Goal: Information Seeking & Learning: Compare options

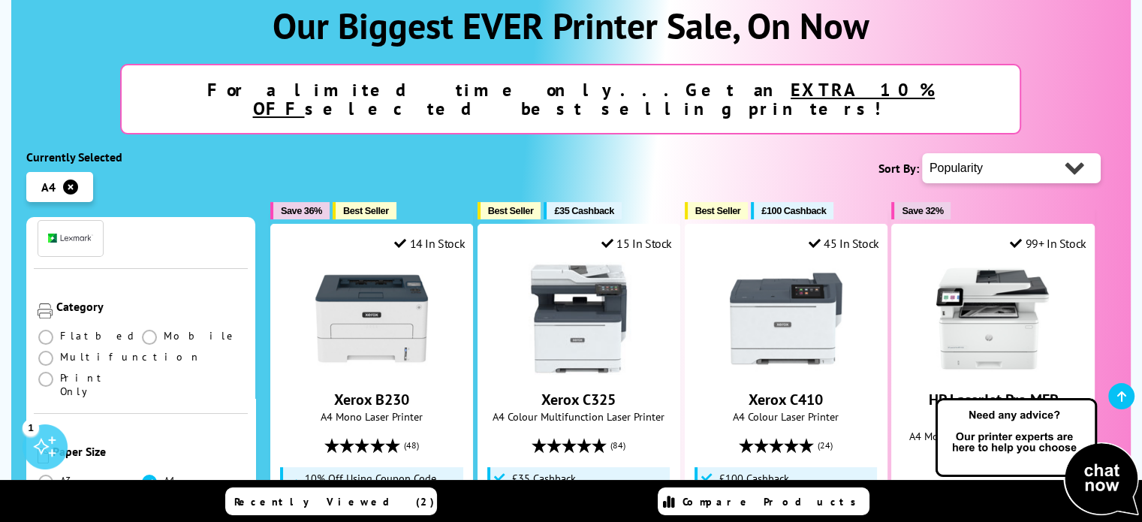
scroll to position [225, 0]
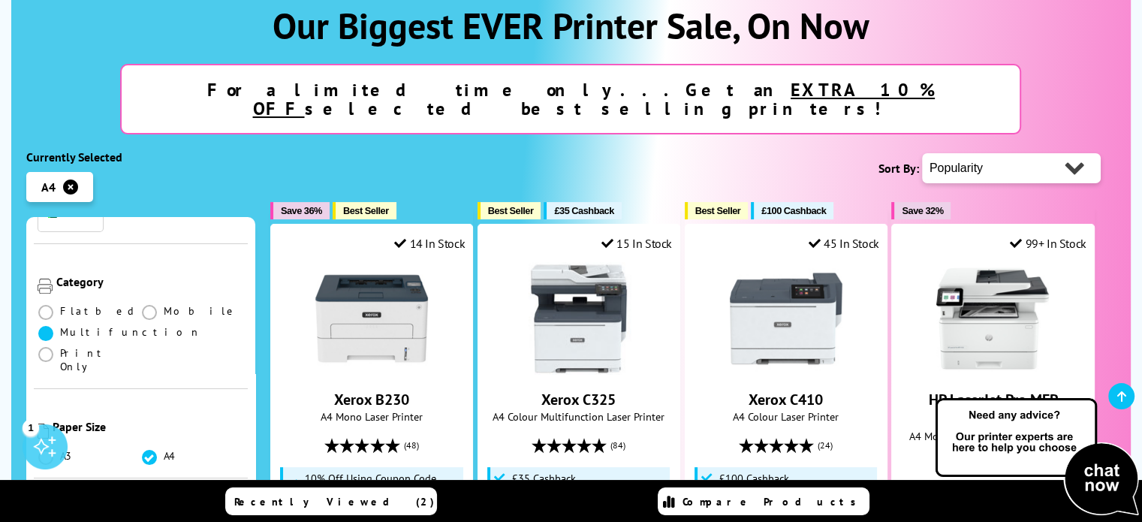
click at [48, 326] on span at bounding box center [45, 333] width 15 height 15
click at [60, 327] on input "radio" at bounding box center [60, 327] width 0 height 0
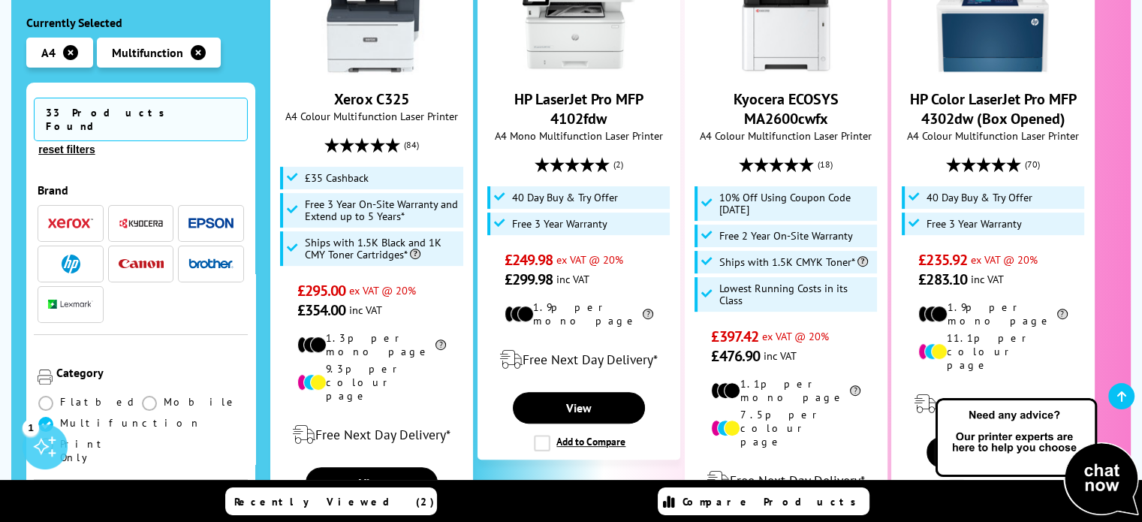
scroll to position [225, 0]
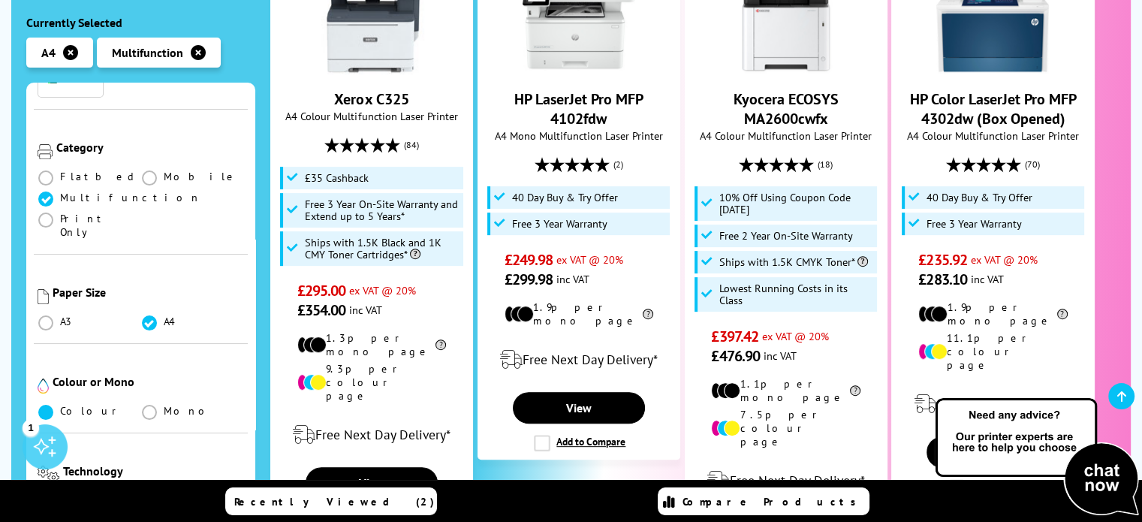
click at [44, 405] on span at bounding box center [45, 412] width 15 height 15
click at [60, 406] on input "radio" at bounding box center [60, 406] width 0 height 0
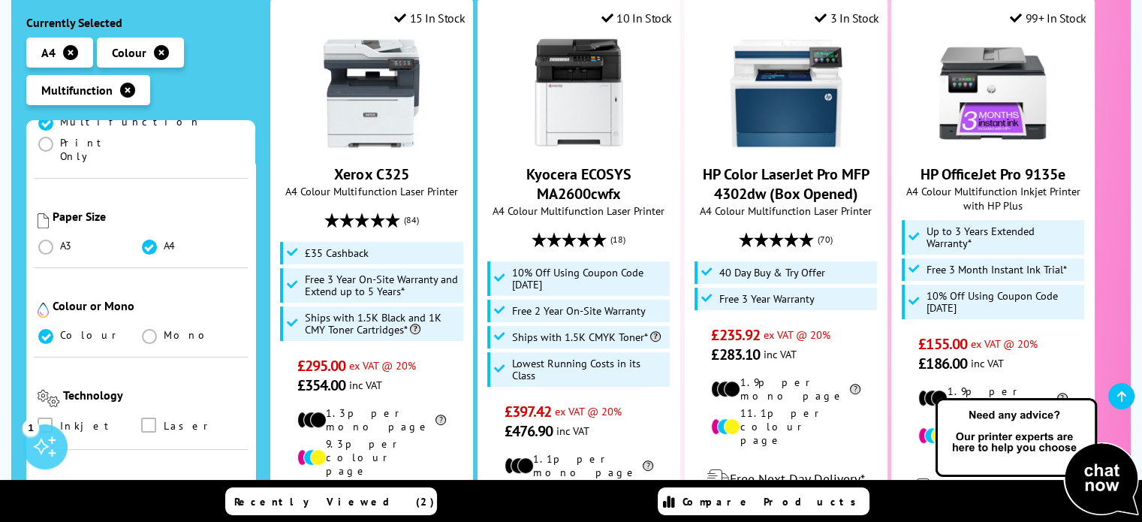
scroll to position [375, 0]
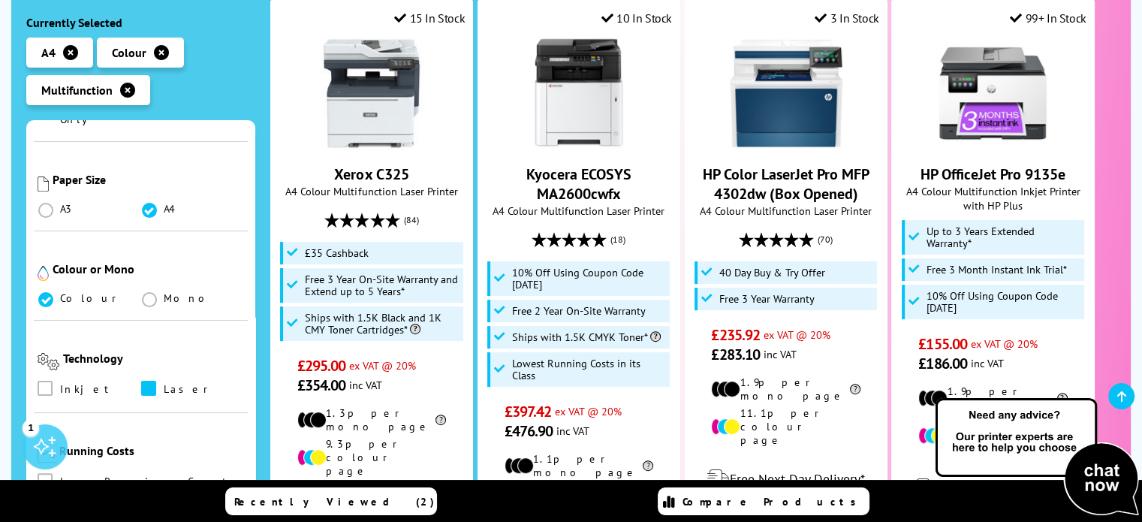
click at [143, 381] on span at bounding box center [148, 388] width 15 height 15
click at [163, 383] on input "checkbox" at bounding box center [163, 383] width 0 height 0
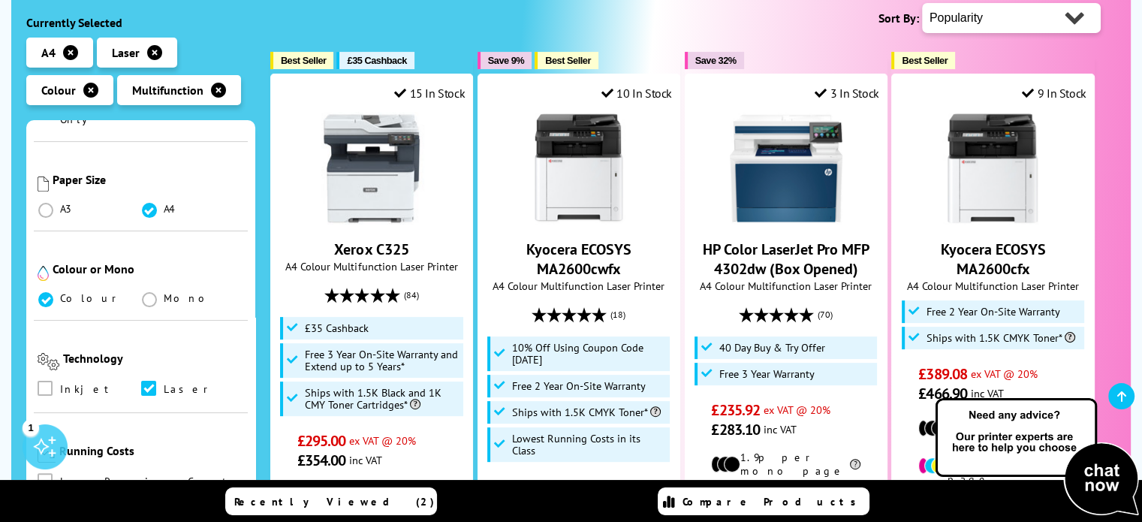
scroll to position [450, 0]
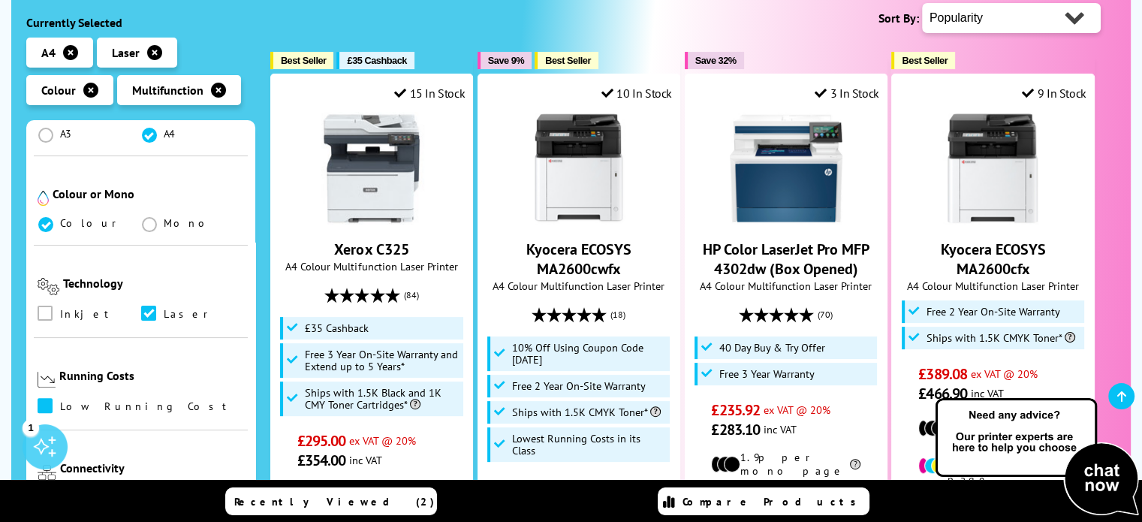
click at [42, 398] on span at bounding box center [45, 405] width 15 height 15
click at [59, 400] on input "checkbox" at bounding box center [59, 400] width 0 height 0
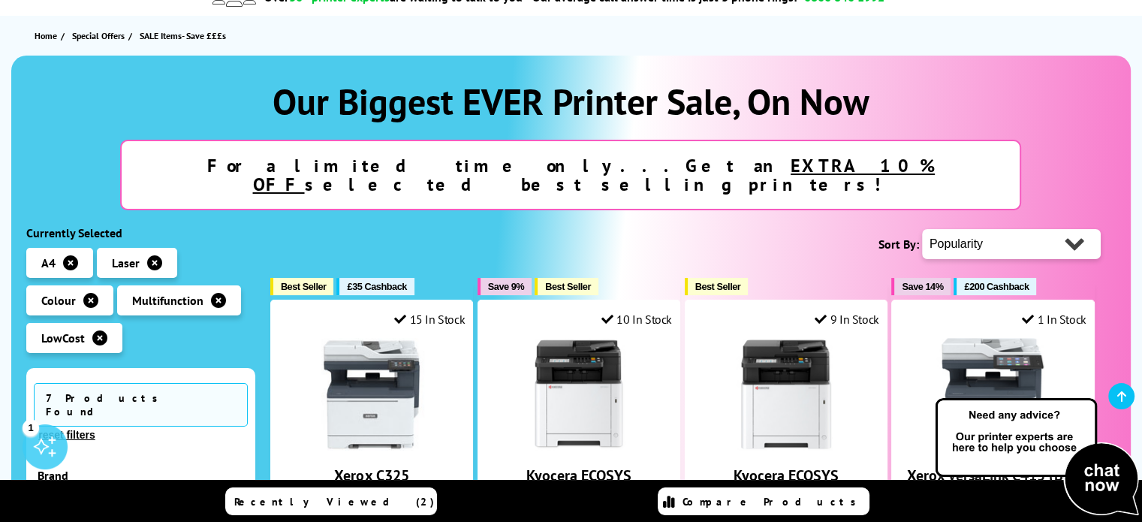
scroll to position [150, 0]
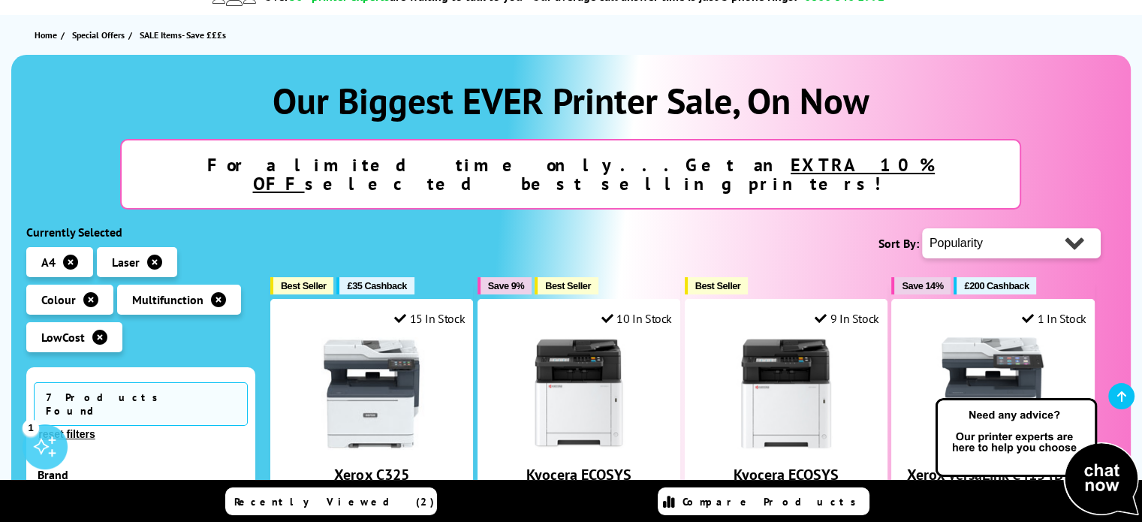
click at [1040, 230] on select "Popularity Rating Price - Low to High Price - High to Low Running Costs - Low t…" at bounding box center [1011, 243] width 179 height 30
select select "Price Ascending"
click at [922, 228] on select "Popularity Rating Price - Low to High Price - High to Low Running Costs - Low t…" at bounding box center [1011, 243] width 179 height 30
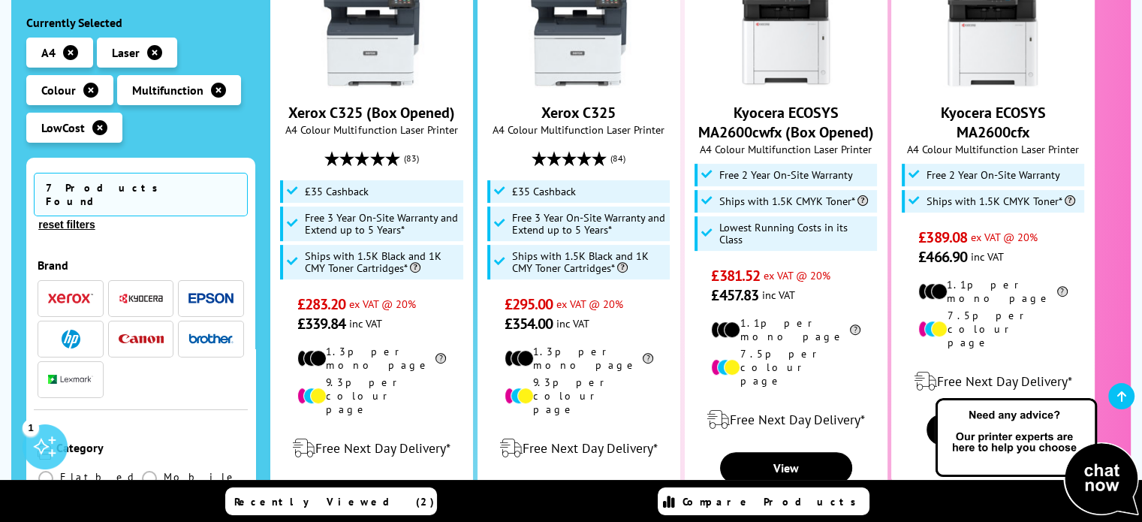
scroll to position [525, 0]
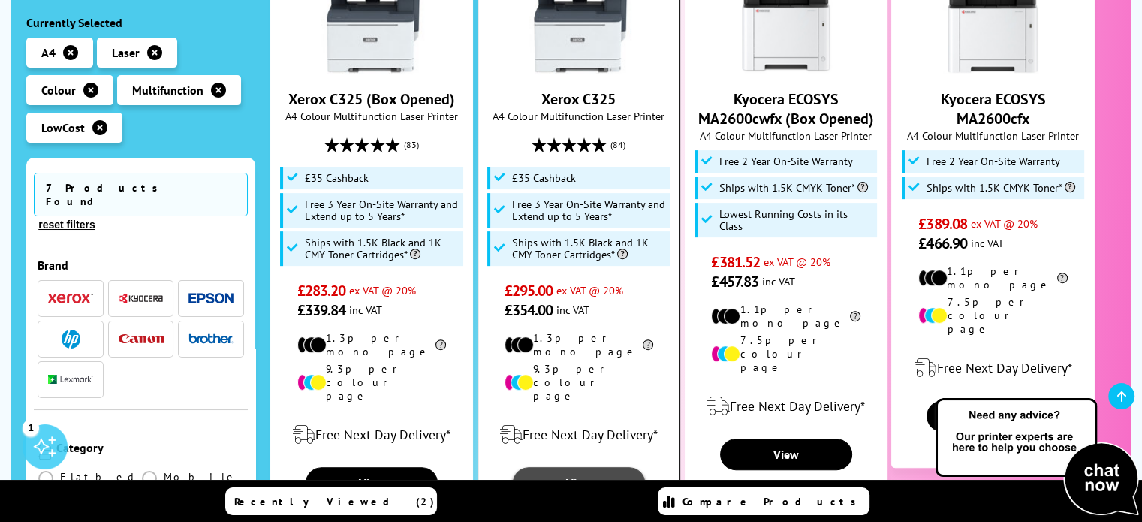
click at [582, 467] on link "View" at bounding box center [579, 483] width 132 height 32
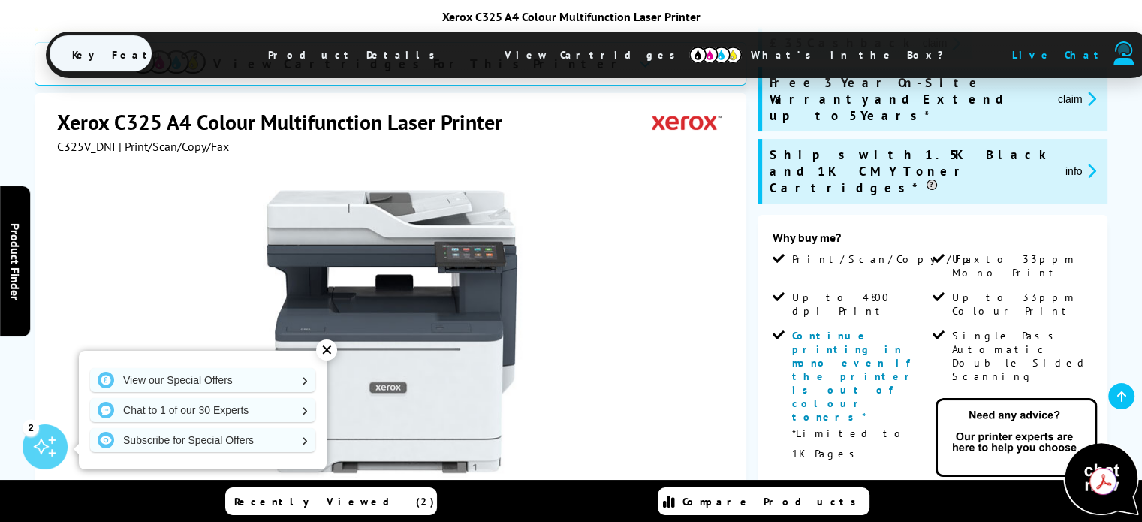
scroll to position [300, 0]
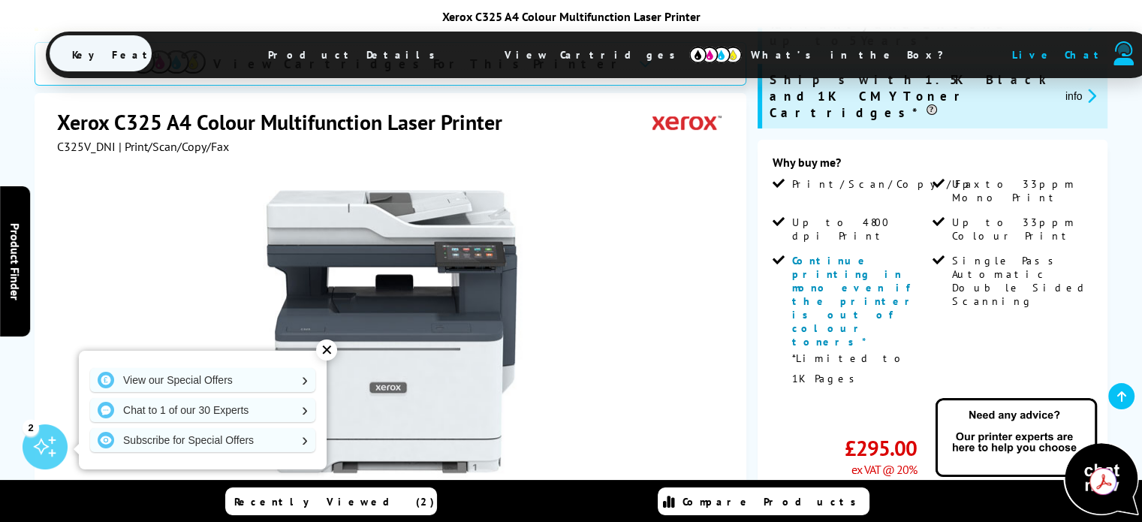
click at [326, 356] on div "✕" at bounding box center [326, 349] width 21 height 21
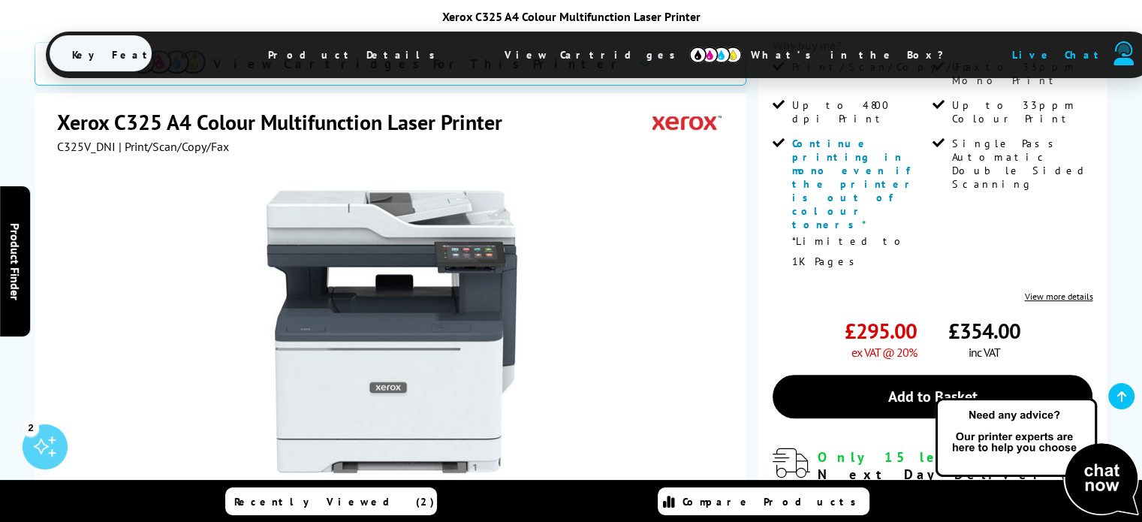
scroll to position [450, 0]
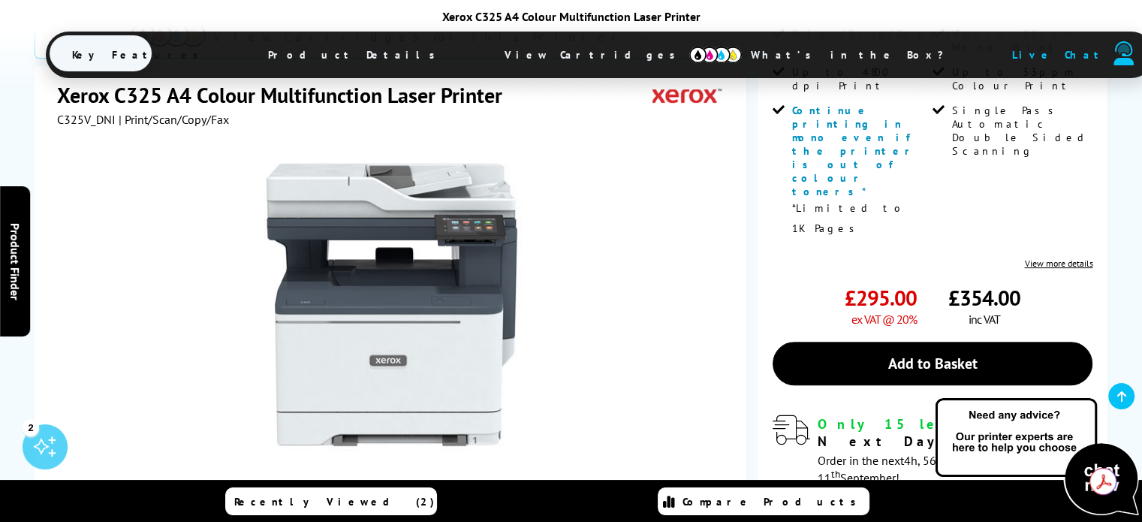
click at [619, 507] on button "button" at bounding box center [620, 518] width 23 height 23
click at [351, 486] on link at bounding box center [356, 518] width 62 height 64
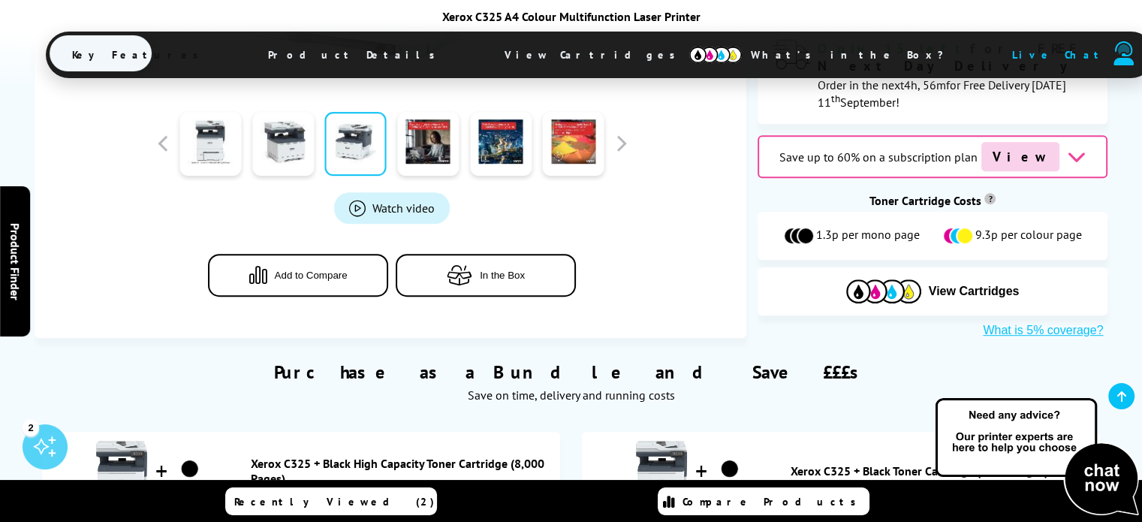
scroll to position [901, 0]
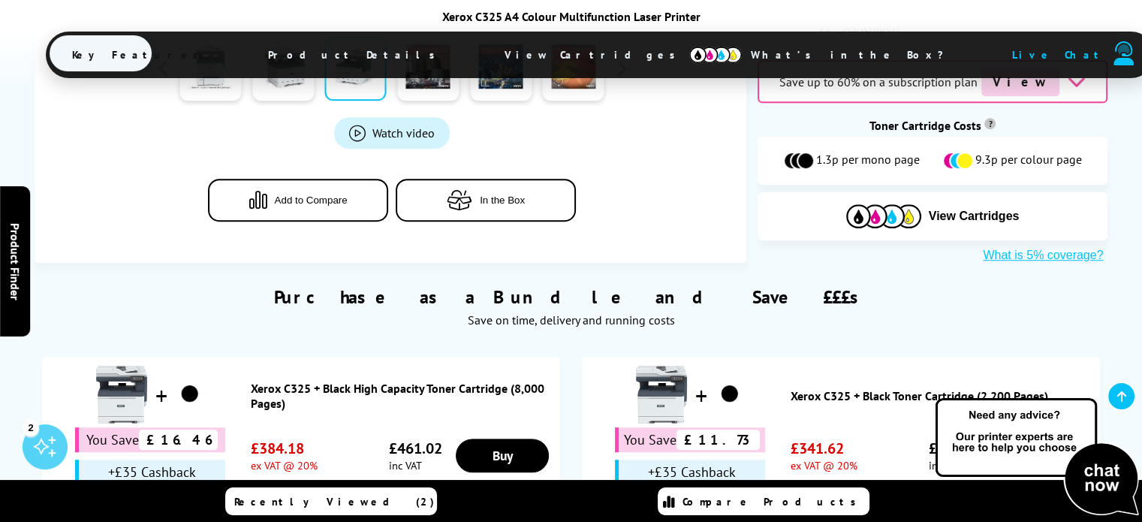
click at [543, 55] on span "View Cartridges" at bounding box center [597, 54] width 230 height 39
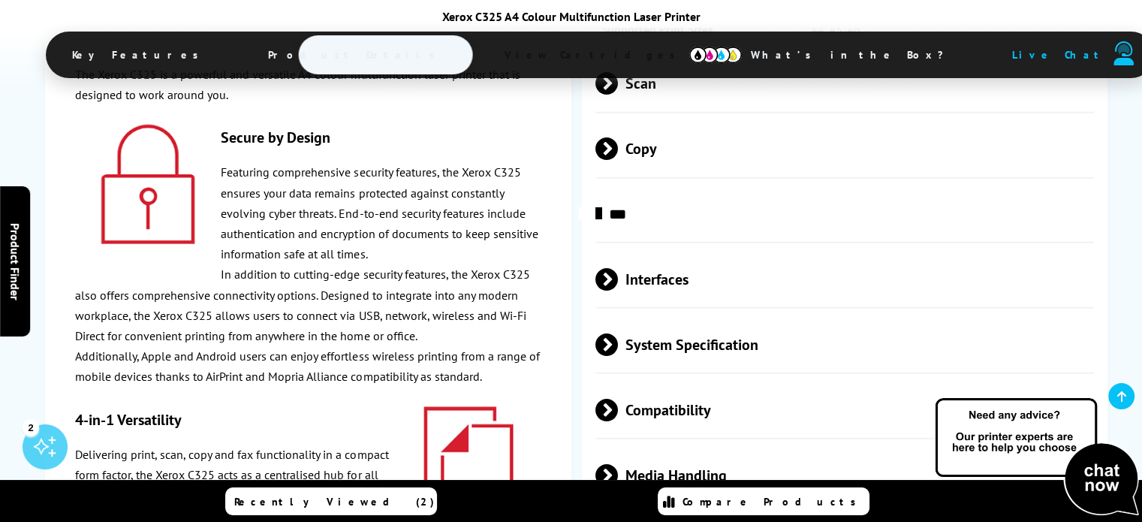
scroll to position [0, 0]
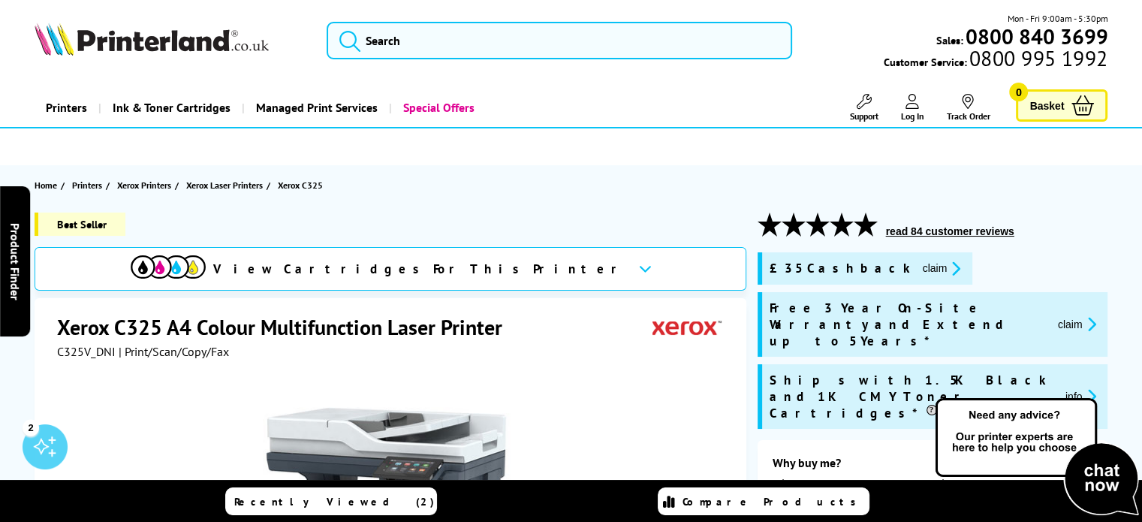
click at [176, 38] on img at bounding box center [152, 39] width 234 height 33
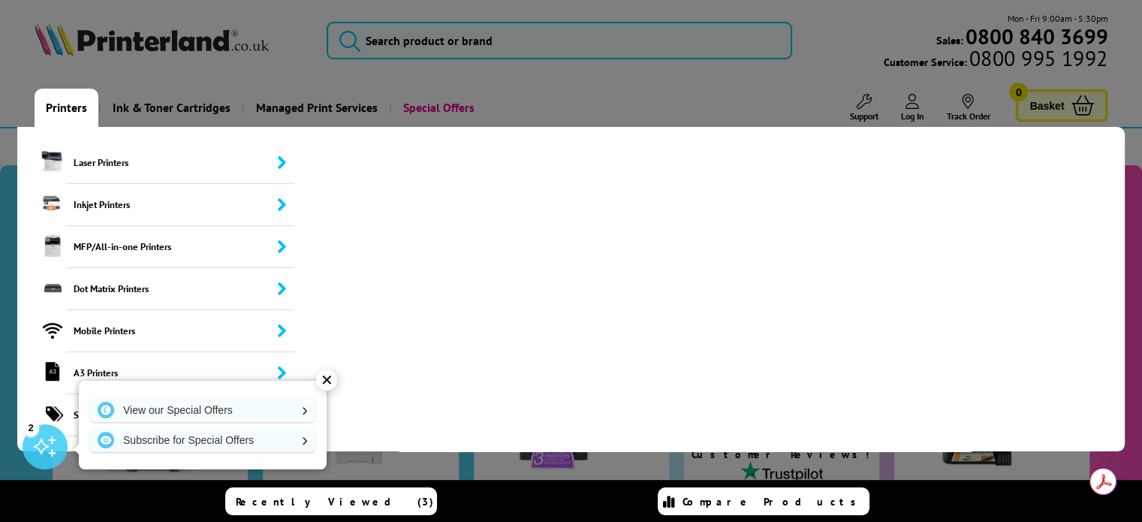
click at [71, 113] on link "Printers" at bounding box center [67, 108] width 64 height 38
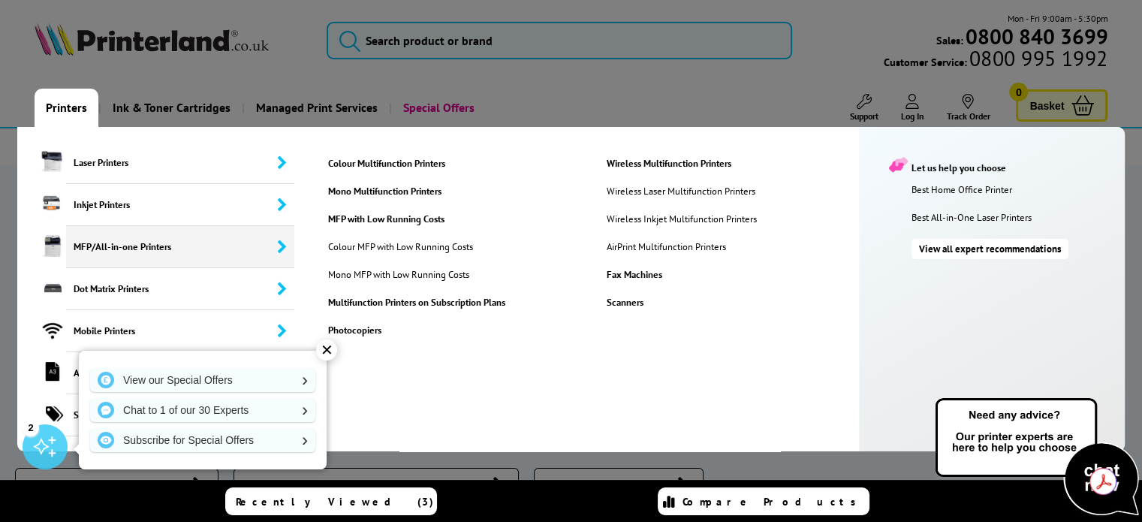
click at [91, 251] on span "MFP/All-in-one Printers" at bounding box center [180, 247] width 228 height 42
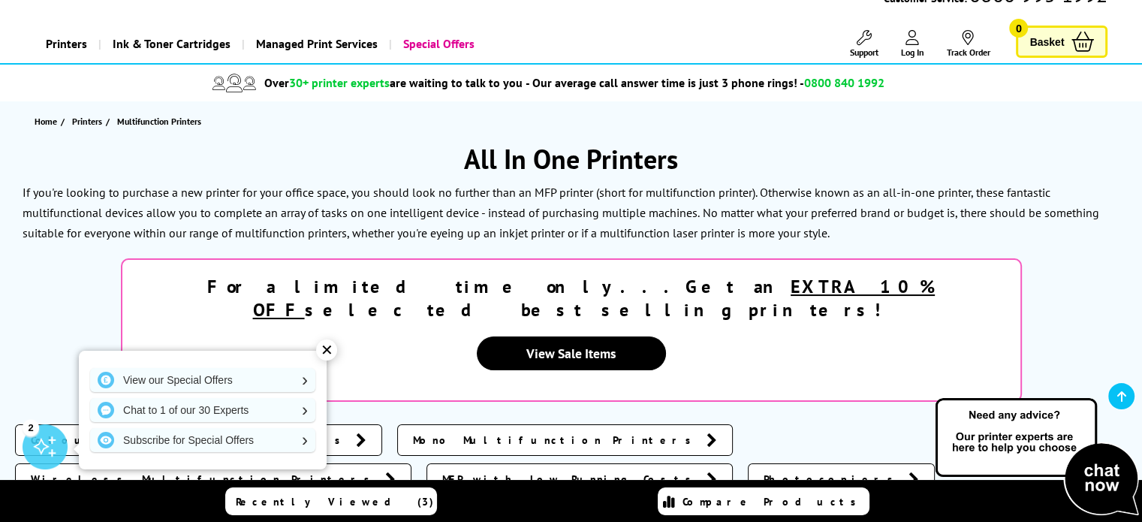
scroll to position [150, 0]
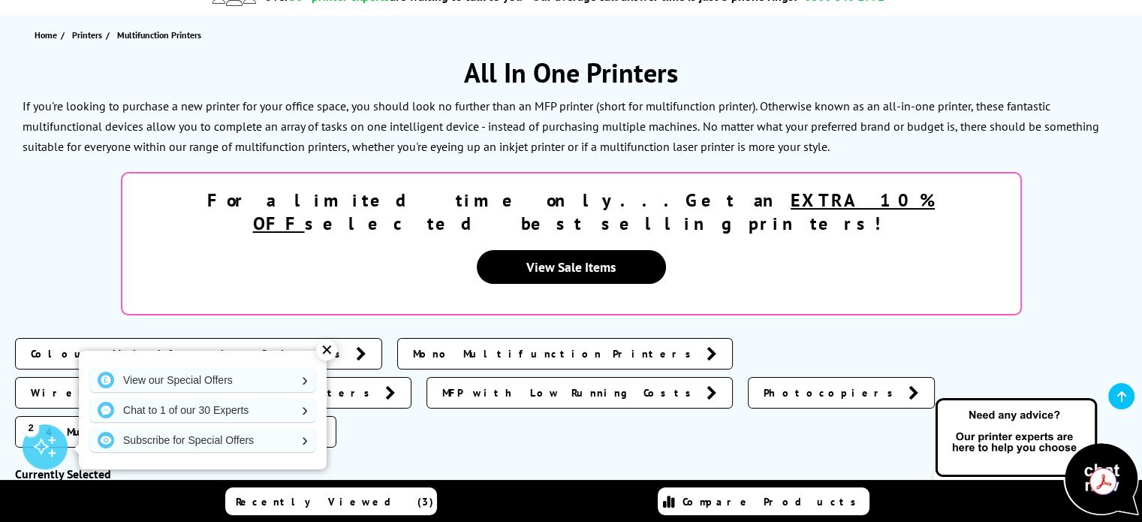
click at [323, 352] on div "✕" at bounding box center [326, 349] width 21 height 21
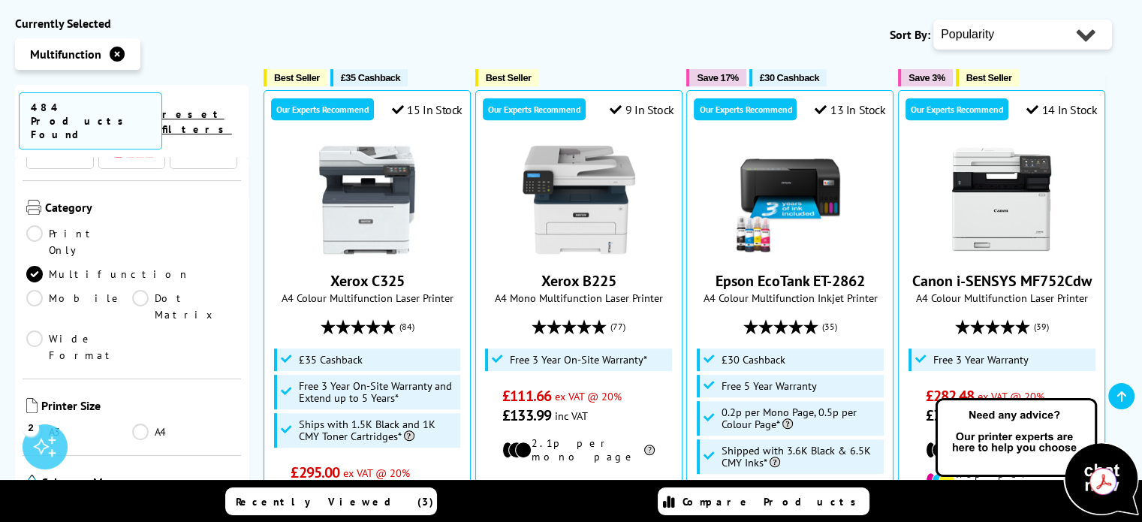
click at [138, 423] on link "A4" at bounding box center [185, 431] width 106 height 17
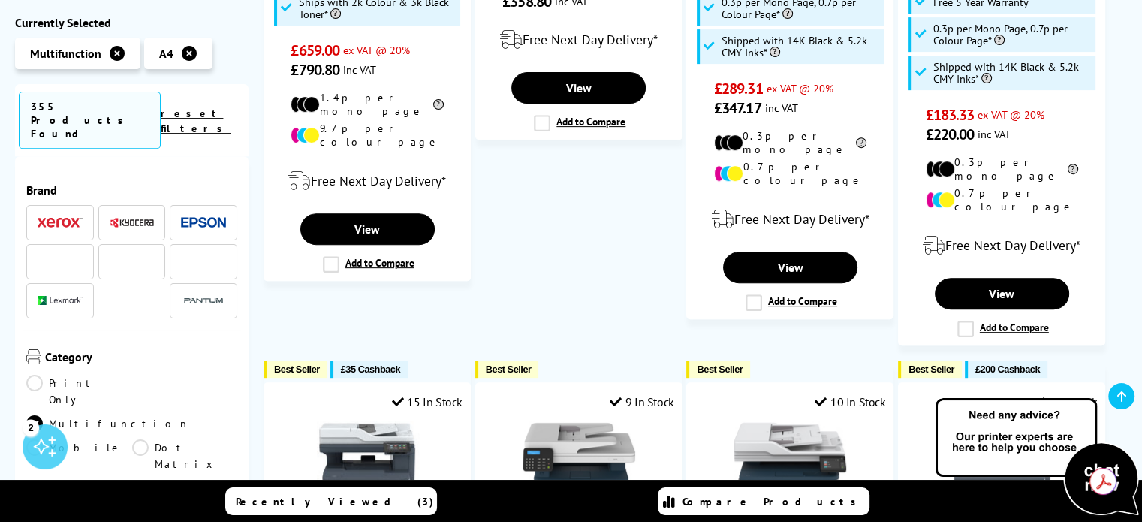
scroll to position [150, 0]
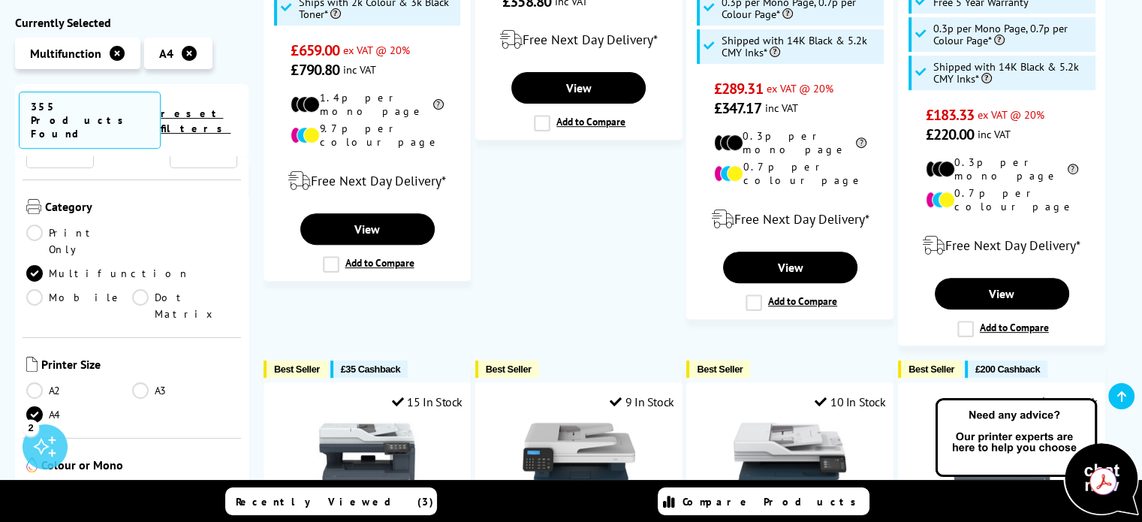
click at [69, 483] on link "Colour" at bounding box center [79, 491] width 106 height 17
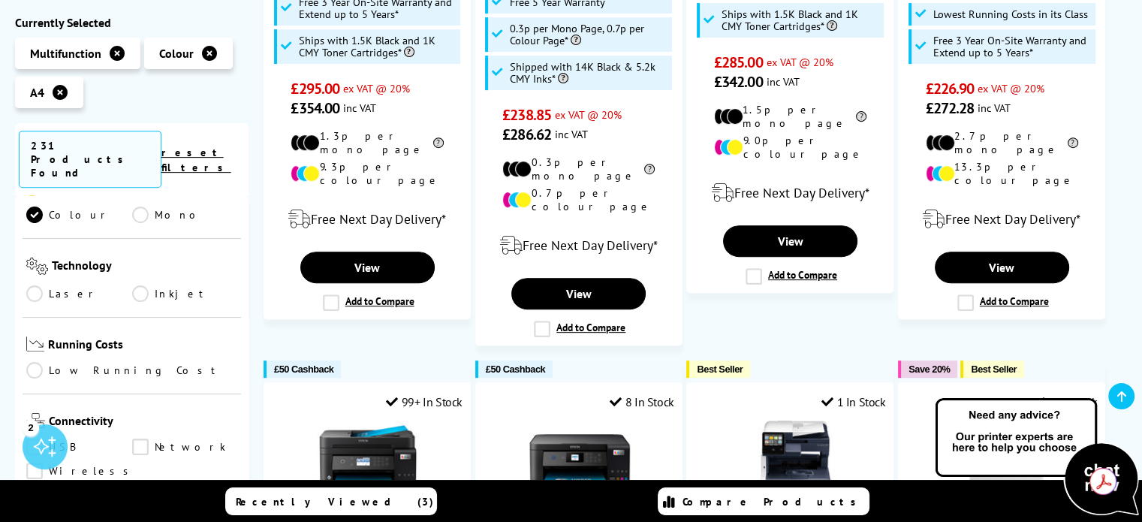
scroll to position [450, 0]
click at [103, 361] on link "Low Running Cost" at bounding box center [131, 369] width 211 height 17
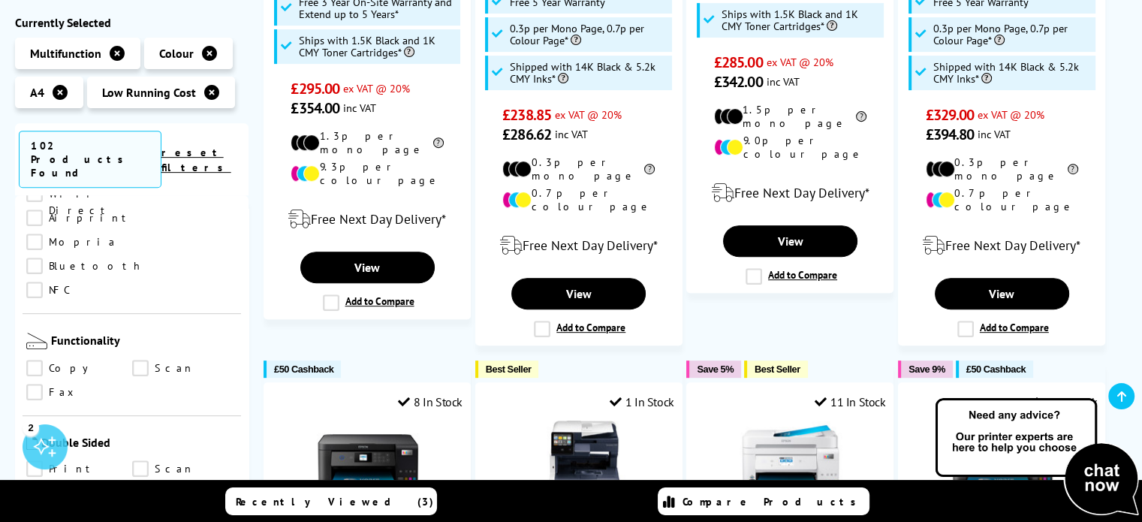
scroll to position [751, 0]
click at [36, 384] on link "Fax" at bounding box center [79, 392] width 106 height 17
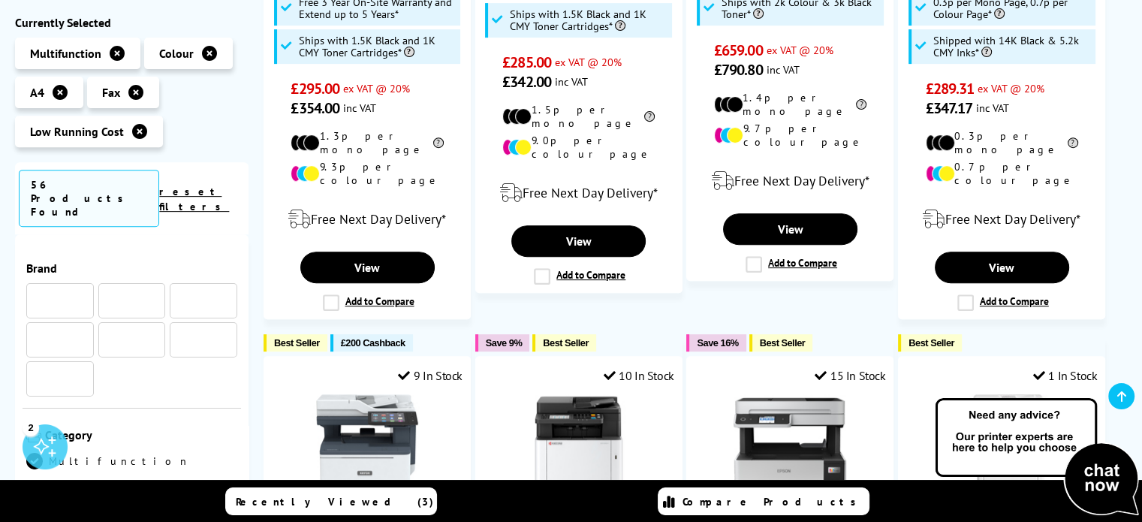
scroll to position [751, 0]
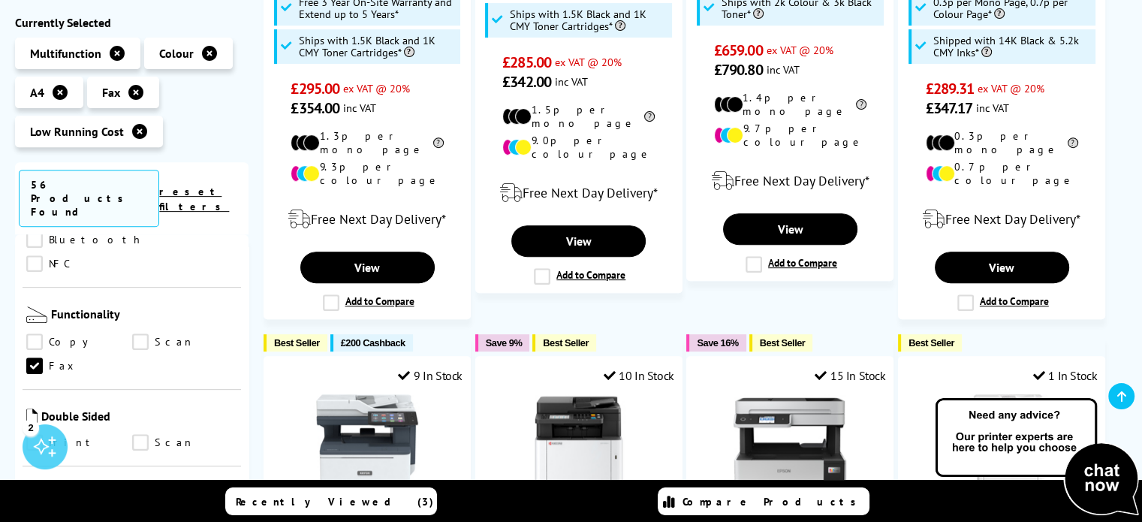
click at [38, 358] on link "Fax" at bounding box center [79, 366] width 106 height 17
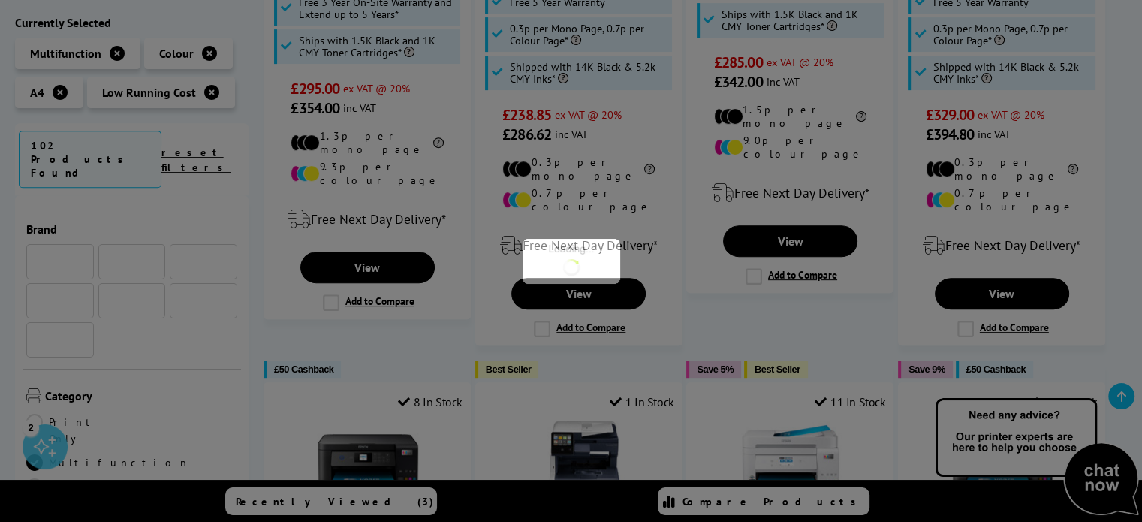
scroll to position [751, 0]
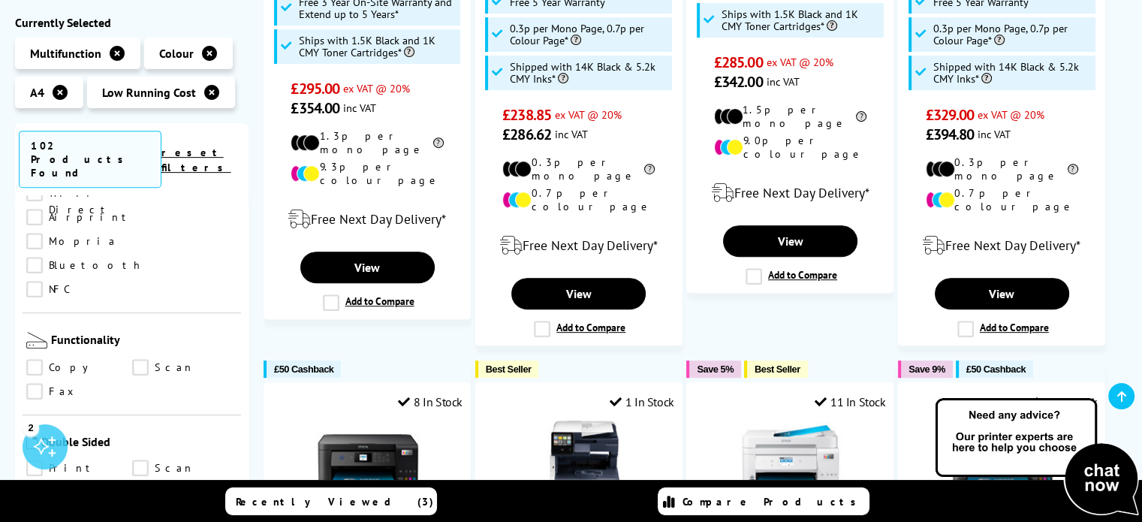
click at [36, 360] on link "Copy" at bounding box center [79, 368] width 106 height 17
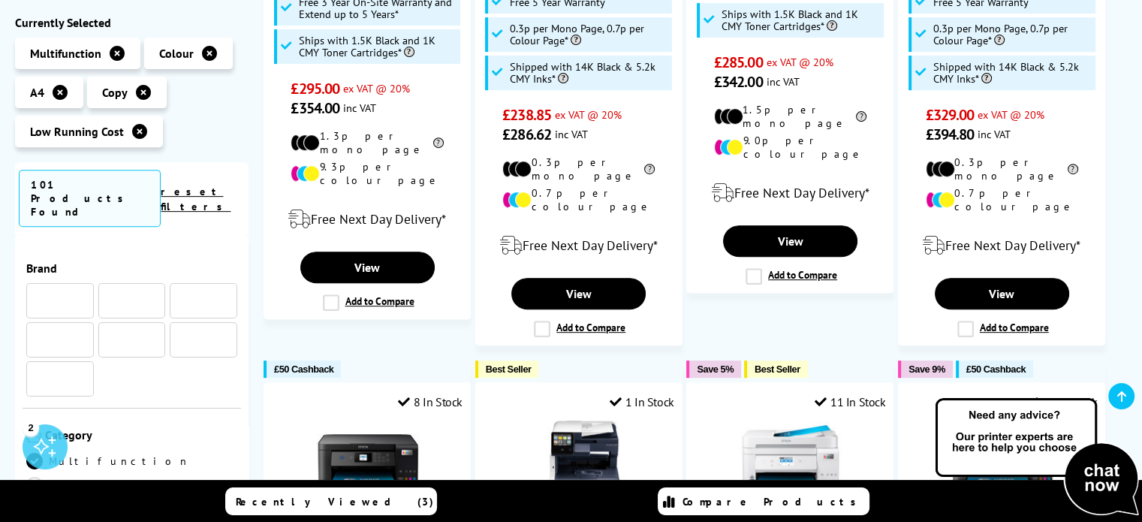
scroll to position [751, 0]
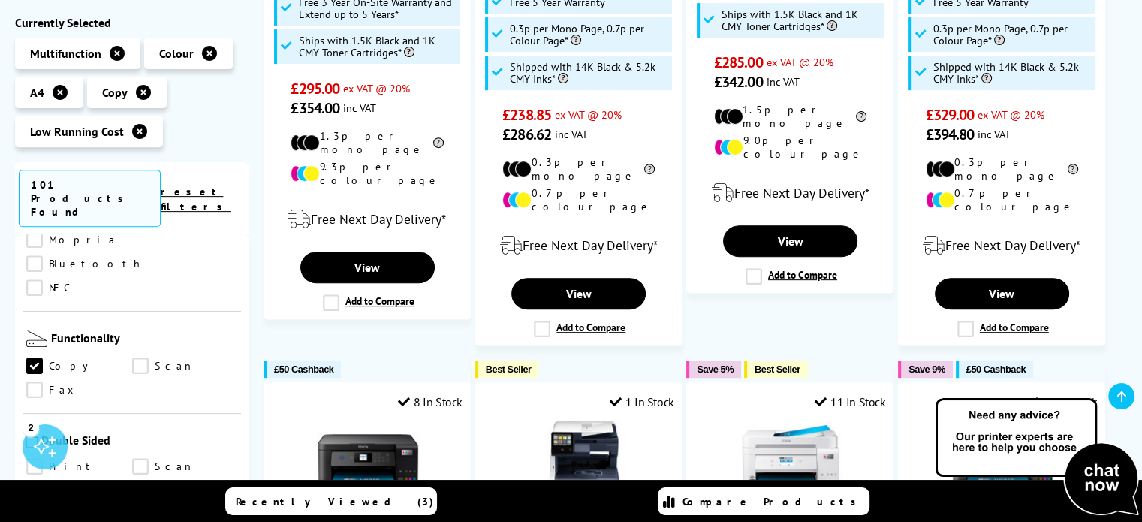
click at [135, 358] on link "Scan" at bounding box center [185, 366] width 106 height 17
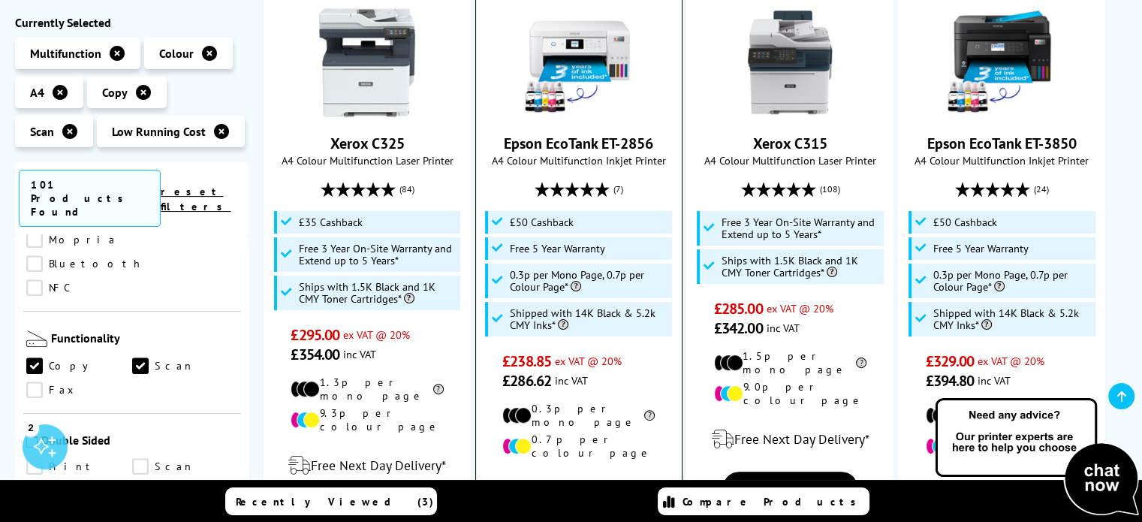
scroll to position [150, 0]
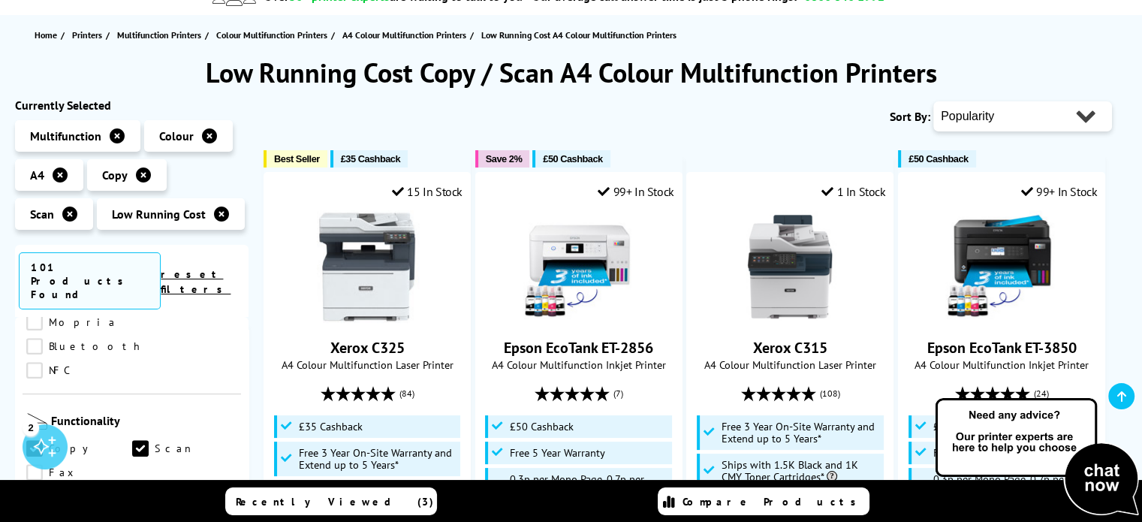
click at [1027, 125] on select "Popularity Rating Price - Low to High Price - High to Low Running Costs - Low t…" at bounding box center [1022, 116] width 179 height 30
select select "Price Ascending"
click at [933, 101] on select "Popularity Rating Price - Low to High Price - High to Low Running Costs - Low t…" at bounding box center [1022, 116] width 179 height 30
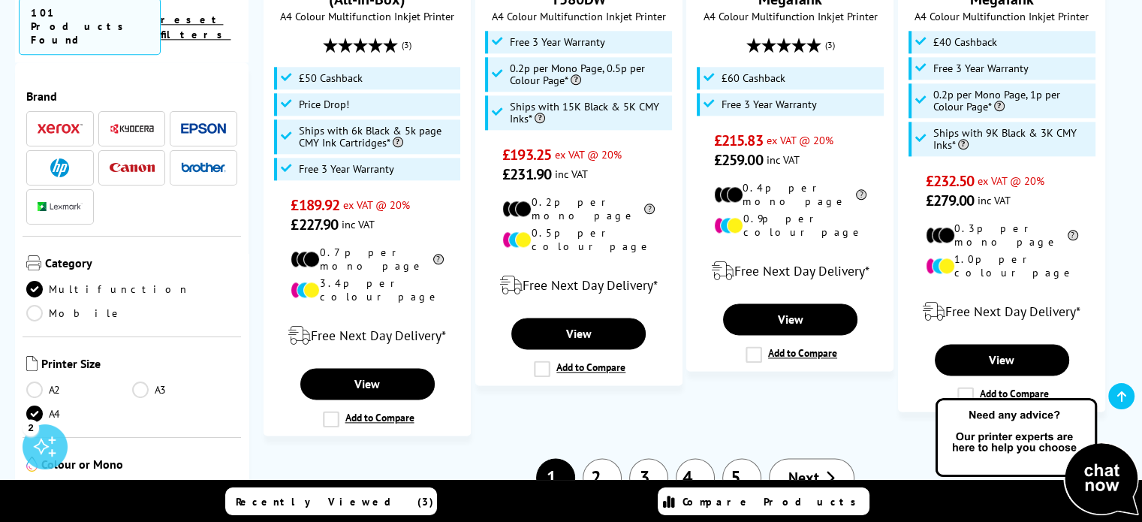
scroll to position [1952, 0]
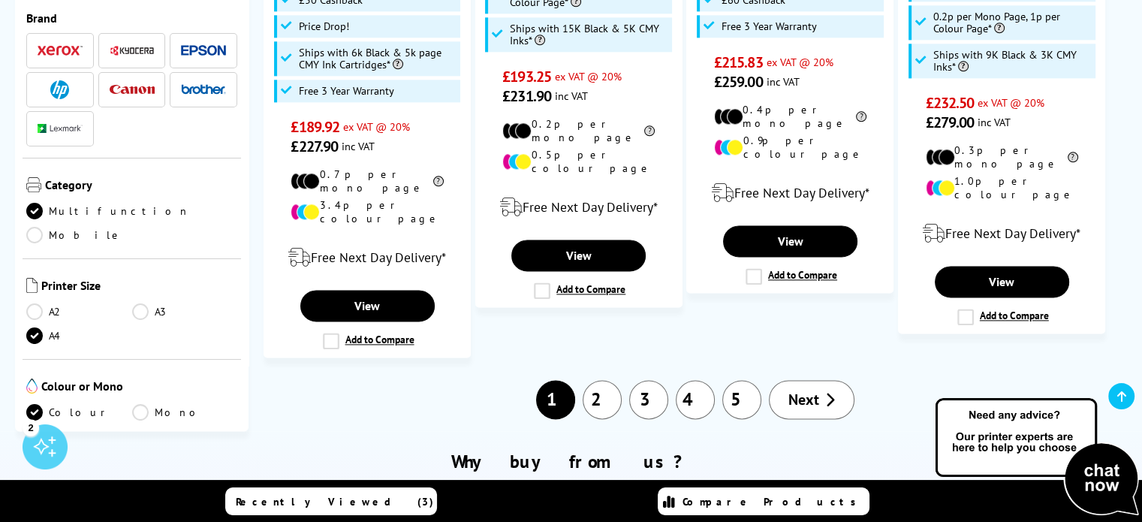
click at [829, 392] on icon at bounding box center [830, 399] width 10 height 15
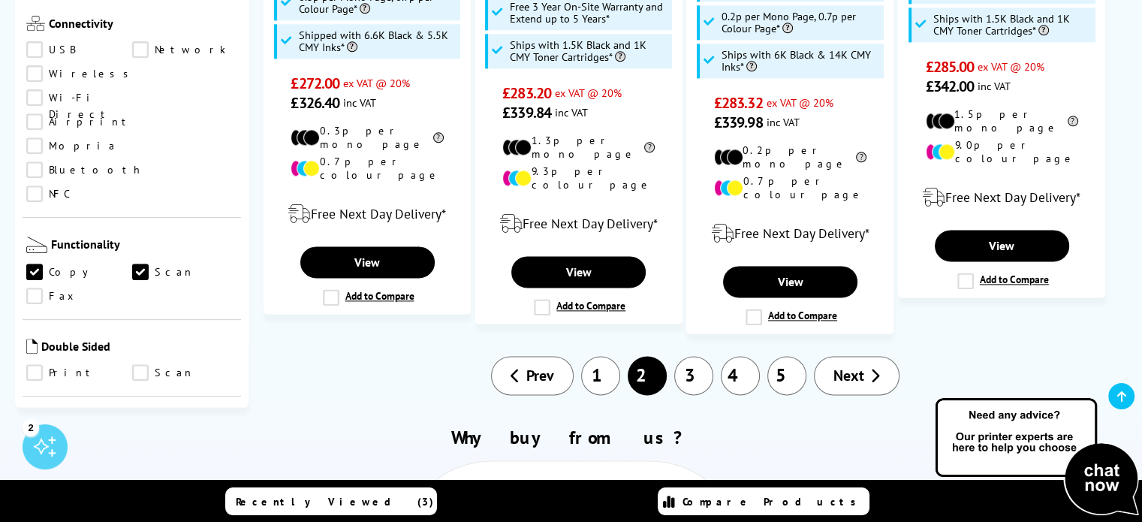
scroll to position [600, 0]
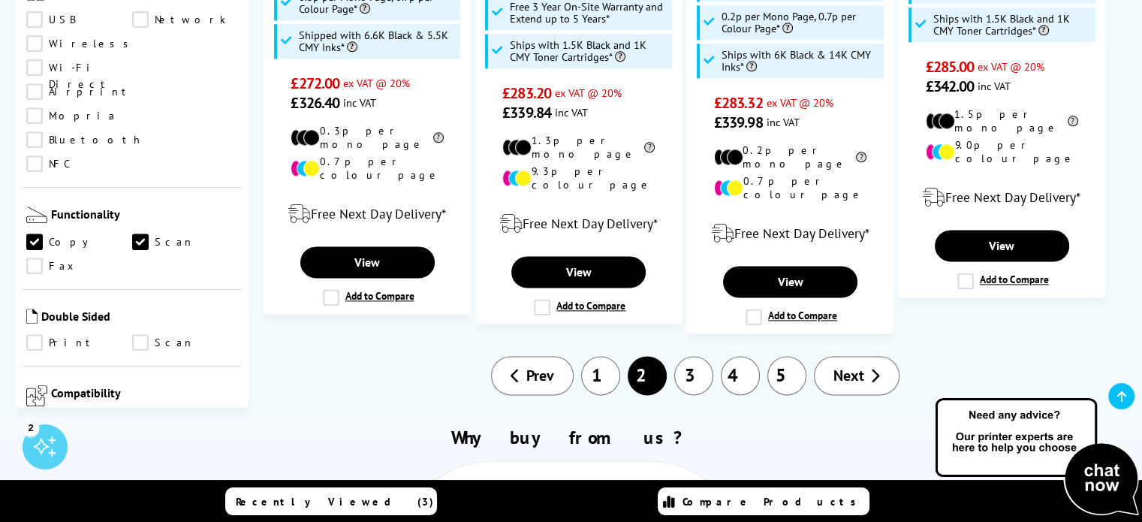
click at [41, 334] on link "Print" at bounding box center [79, 342] width 106 height 17
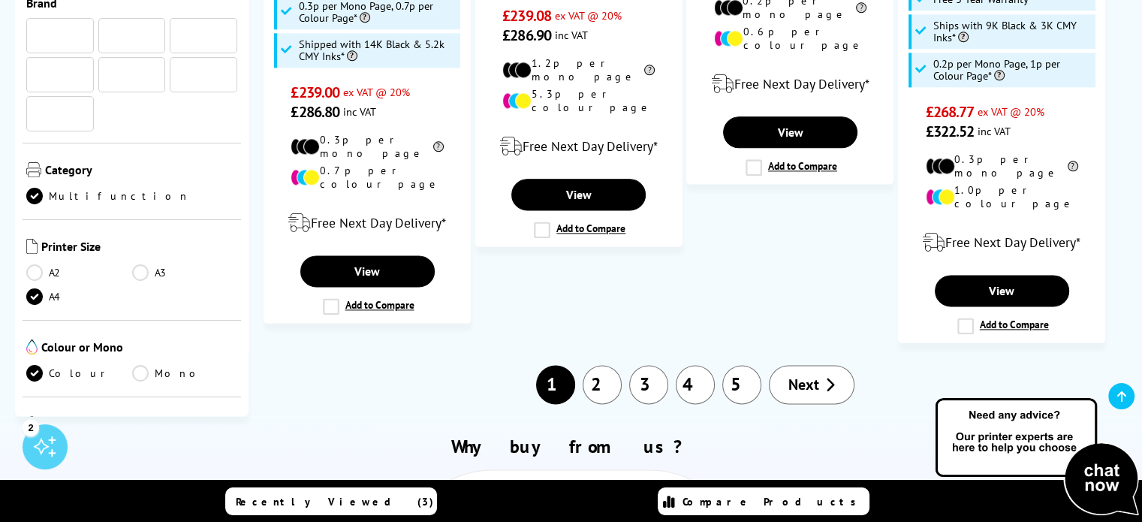
scroll to position [600, 0]
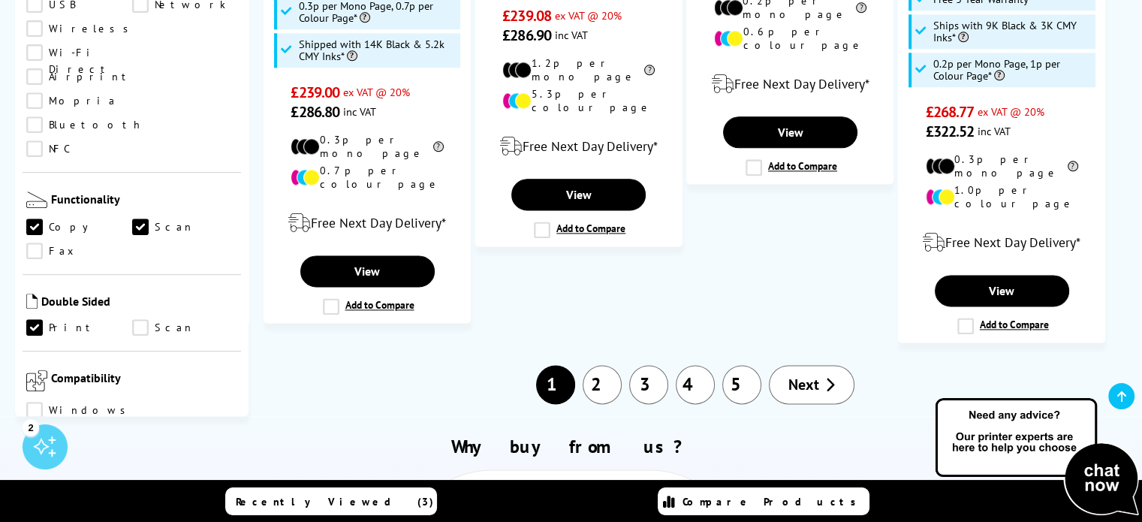
click at [143, 319] on link "Scan" at bounding box center [185, 327] width 106 height 17
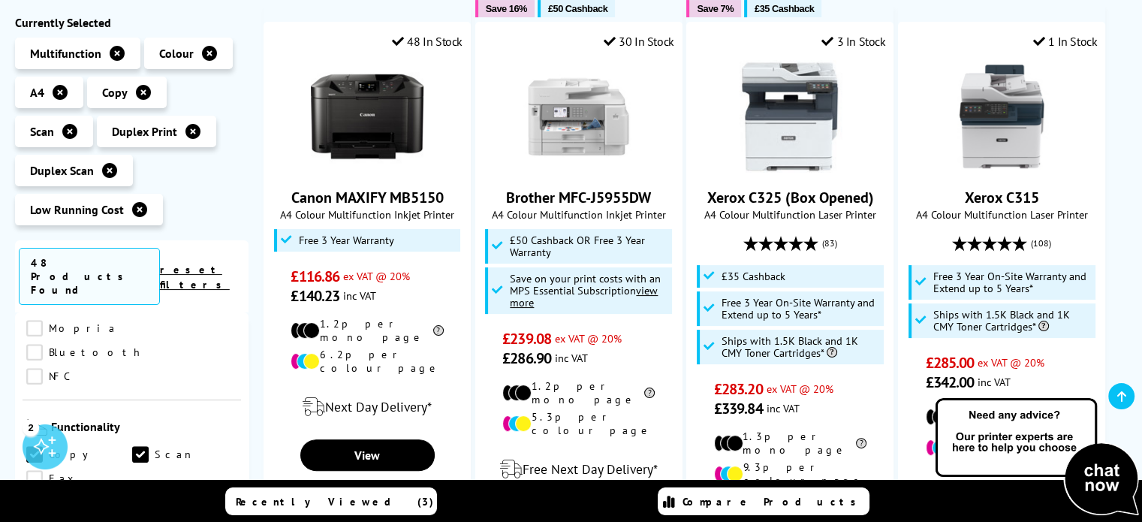
scroll to position [751, 0]
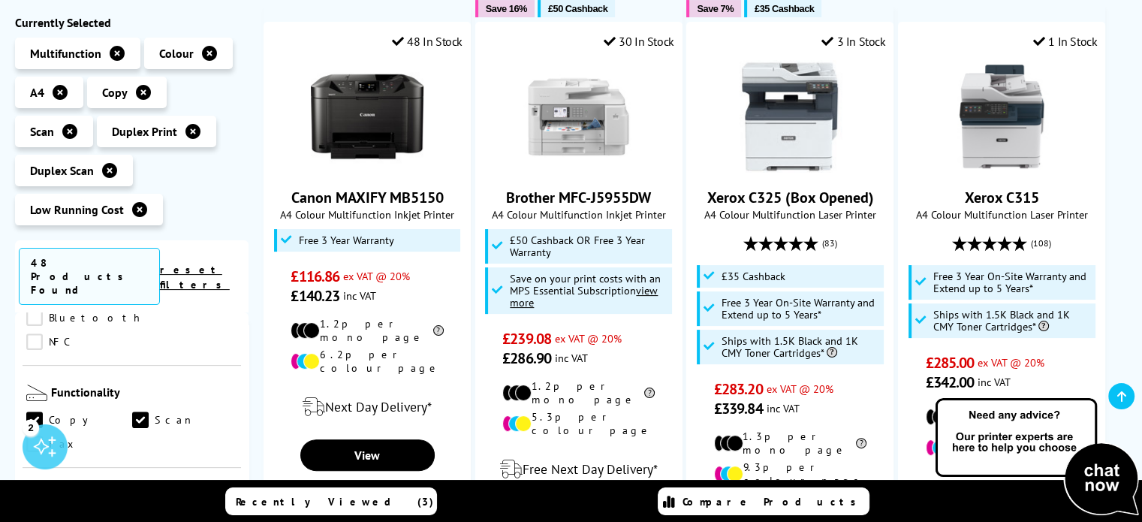
click at [138, 513] on link "Scan" at bounding box center [185, 521] width 106 height 17
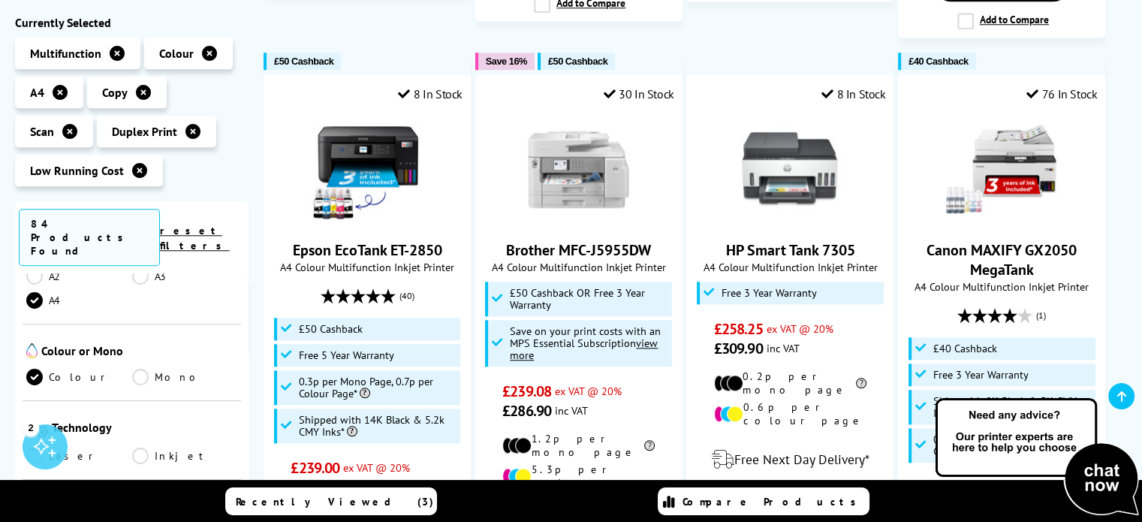
scroll to position [1651, 0]
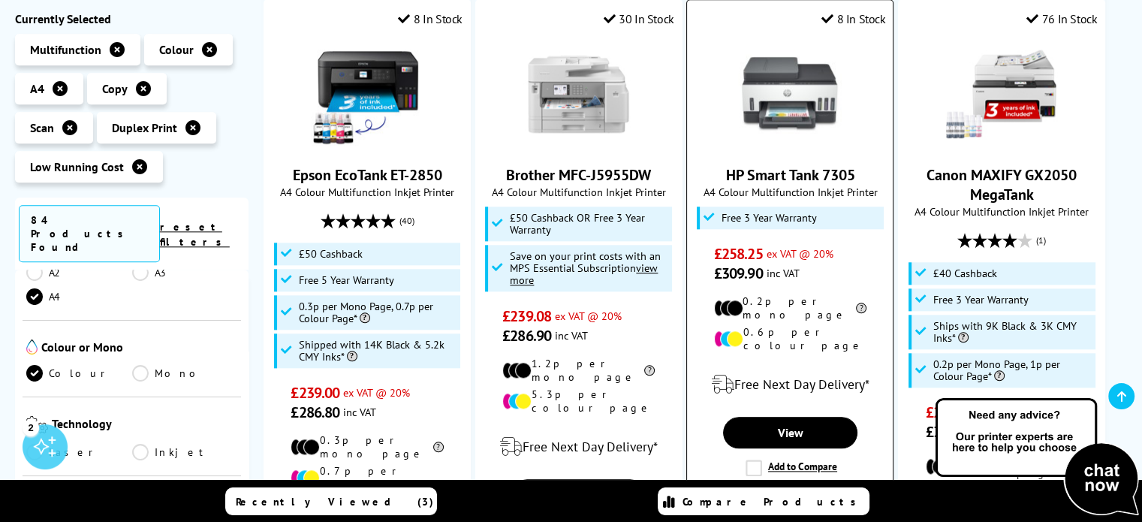
click at [802, 459] on label "Add to Compare" at bounding box center [791, 467] width 92 height 17
click at [0, 0] on input "Add to Compare" at bounding box center [0, 0] width 0 height 0
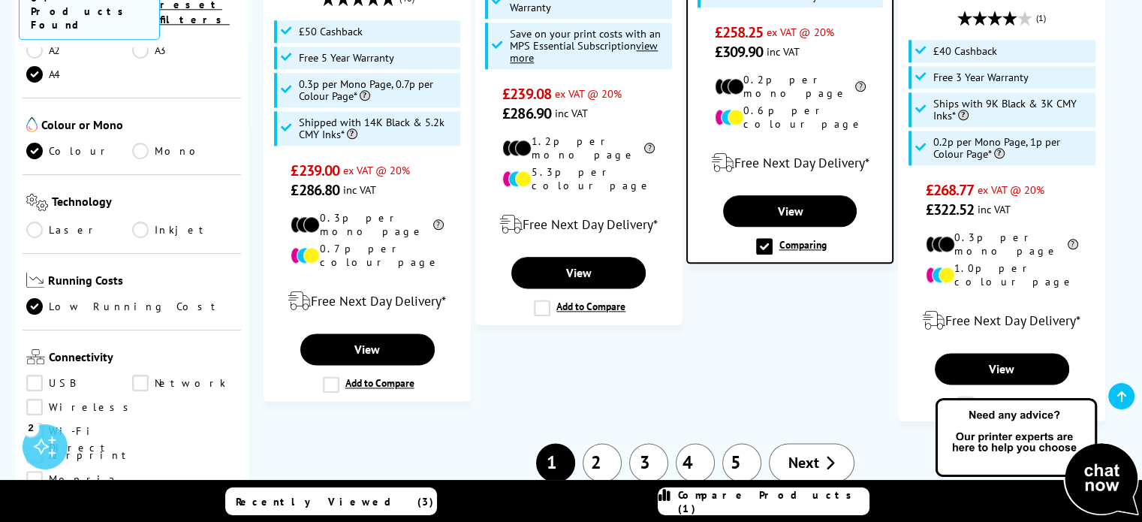
scroll to position [1877, 0]
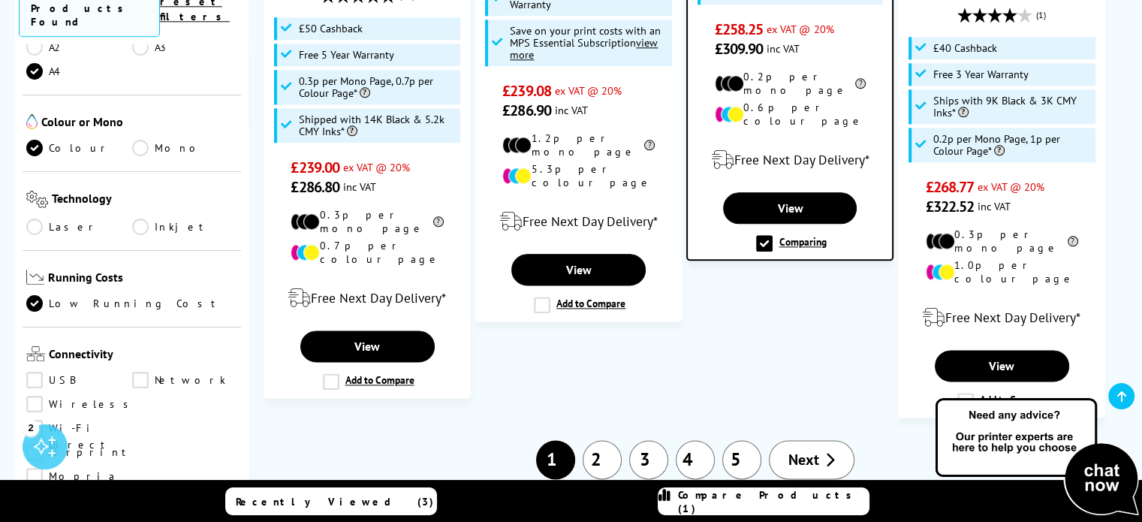
click at [825, 452] on icon at bounding box center [830, 459] width 10 height 15
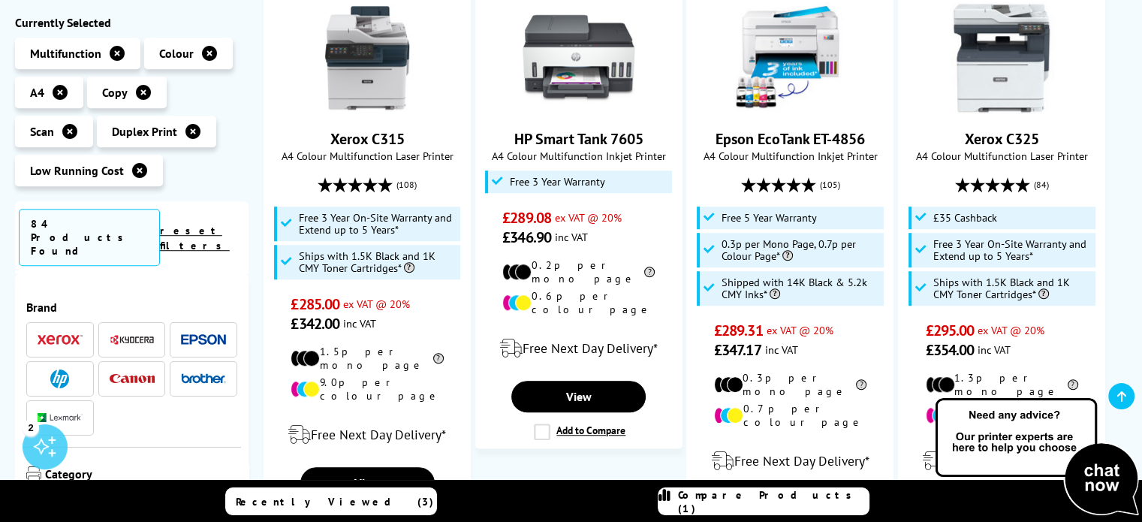
scroll to position [1051, 0]
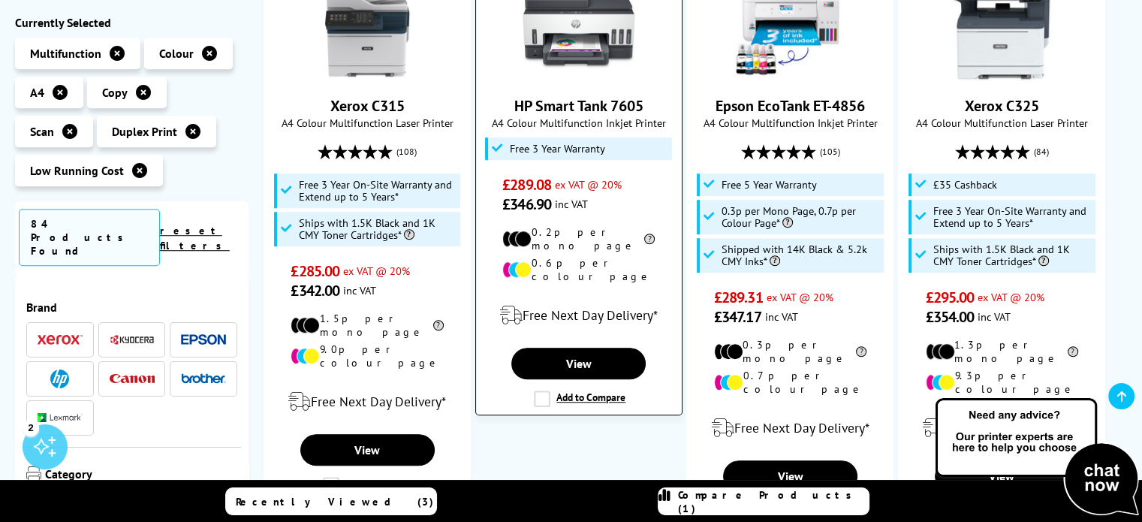
click at [573, 390] on label "Add to Compare" at bounding box center [580, 398] width 92 height 17
click at [0, 0] on input "Add to Compare" at bounding box center [0, 0] width 0 height 0
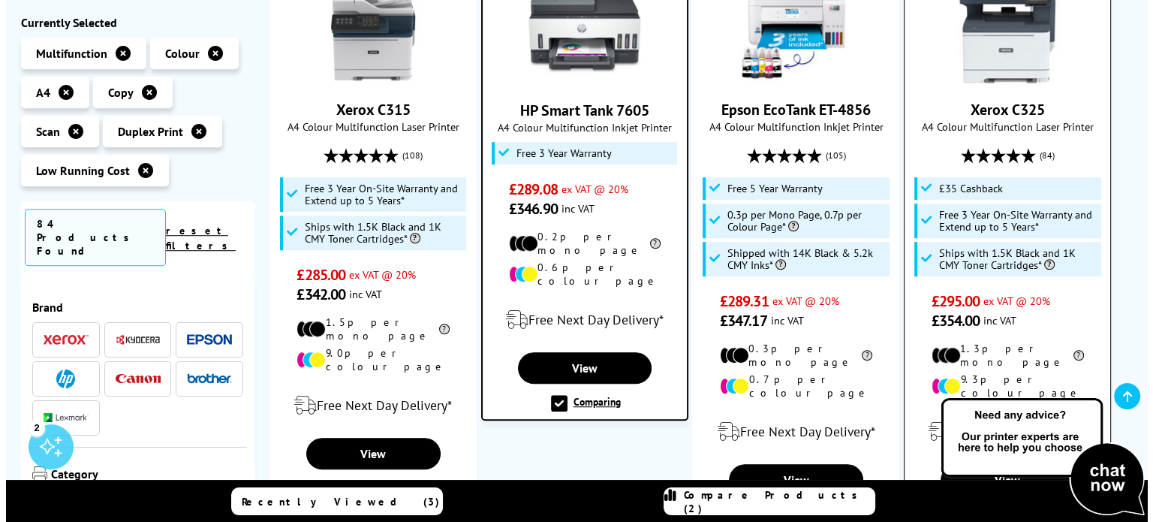
scroll to position [1126, 0]
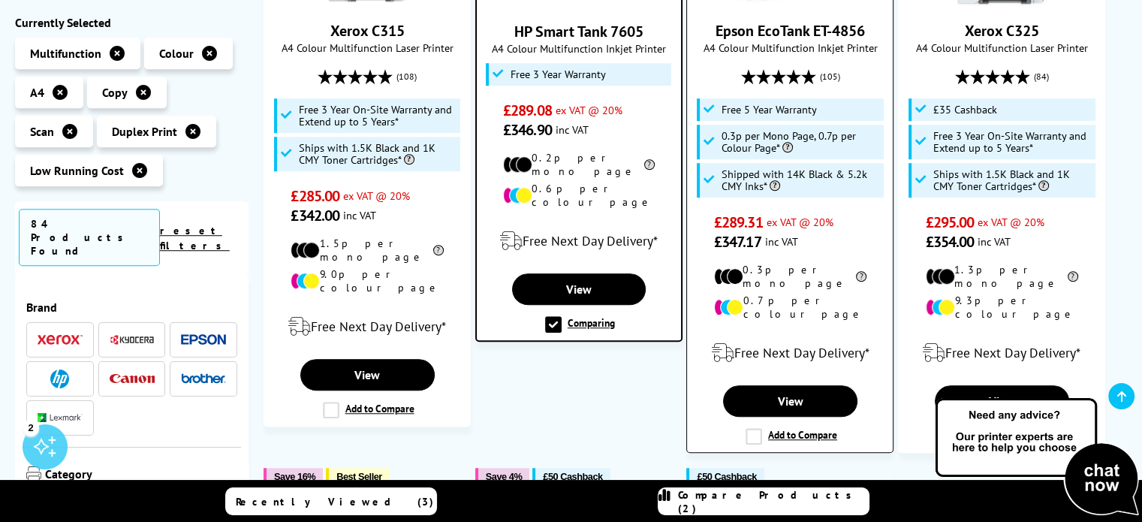
click at [770, 428] on label "Add to Compare" at bounding box center [791, 436] width 92 height 17
click at [0, 0] on input "Add to Compare" at bounding box center [0, 0] width 0 height 0
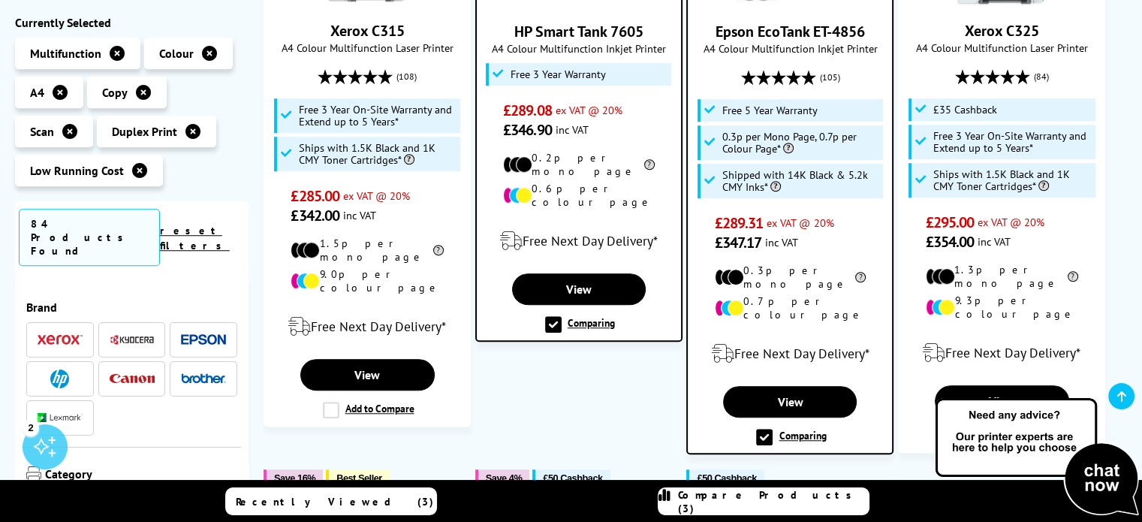
click at [717, 508] on link "Compare Products (3)" at bounding box center [764, 501] width 212 height 28
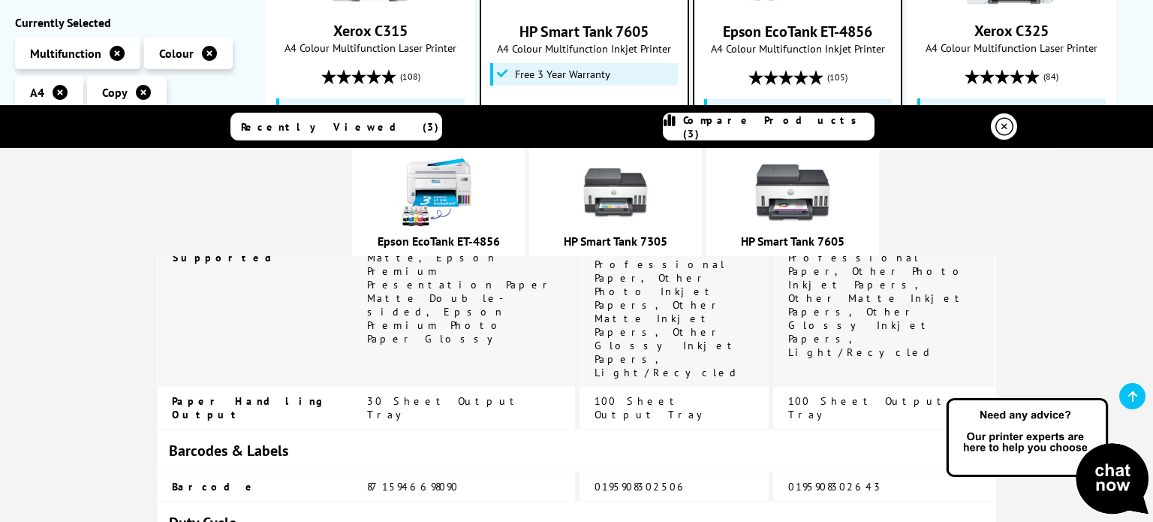
scroll to position [3368, 0]
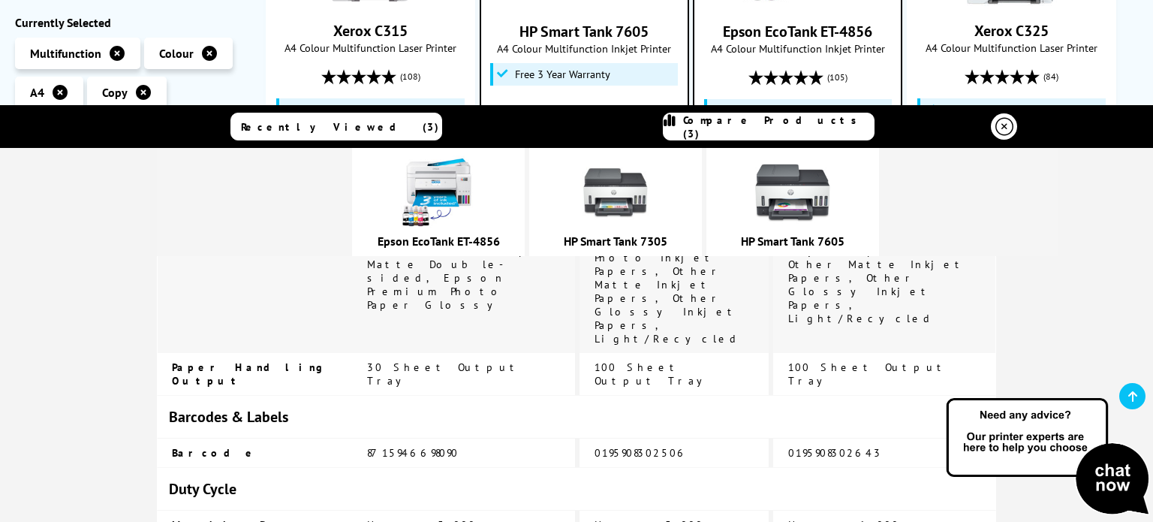
click at [476, 209] on img at bounding box center [438, 192] width 75 height 75
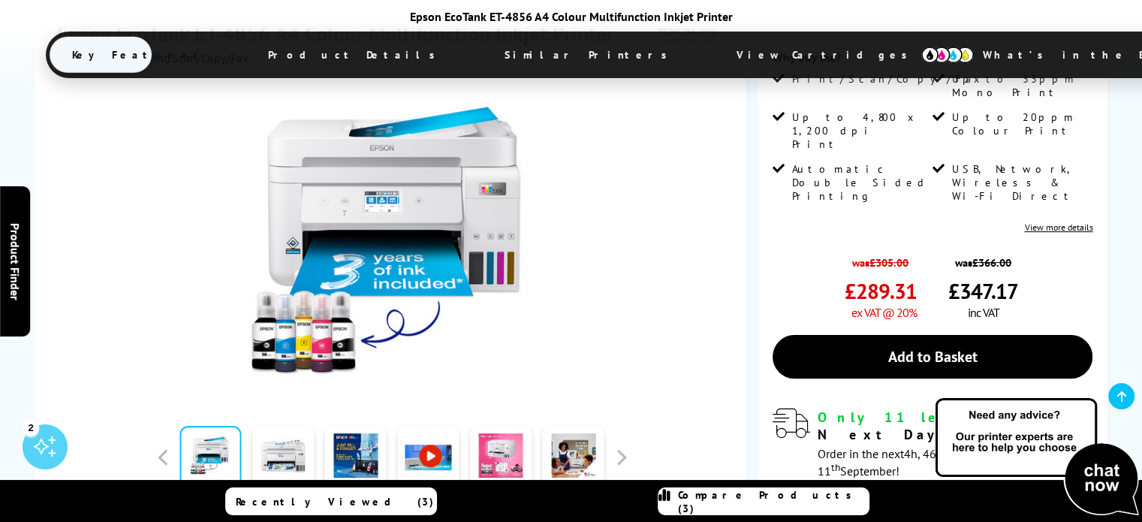
scroll to position [375, 0]
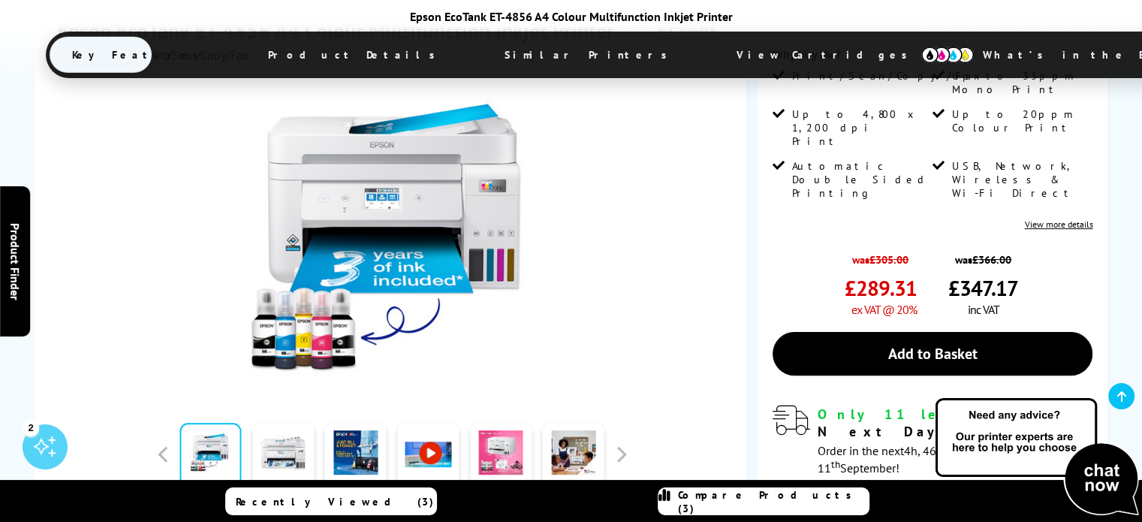
click at [714, 53] on span "View Cartridges" at bounding box center [829, 54] width 230 height 39
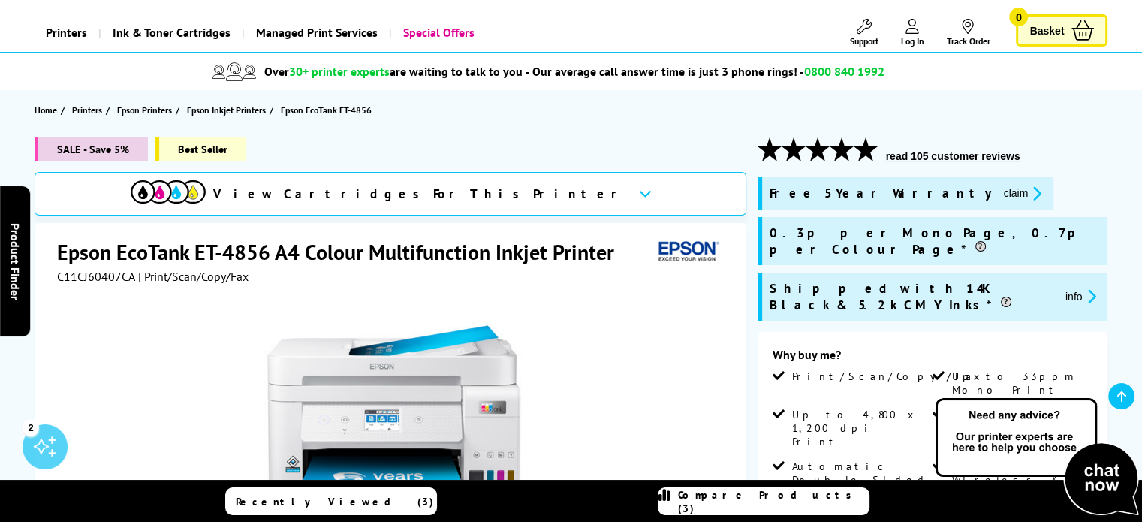
scroll to position [150, 0]
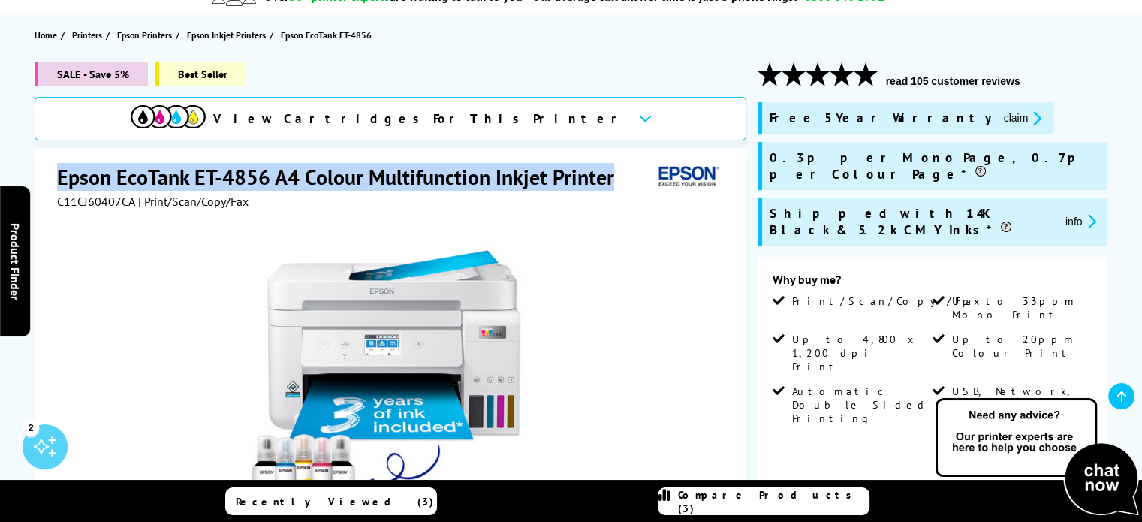
drag, startPoint x: 55, startPoint y: 176, endPoint x: 616, endPoint y: 179, distance: 561.5
click at [616, 179] on div "Epson EcoTank ET-4856 A4 Colour Multifunction Inkjet Printer C11CJ60407CA | Pri…" at bounding box center [391, 471] width 712 height 647
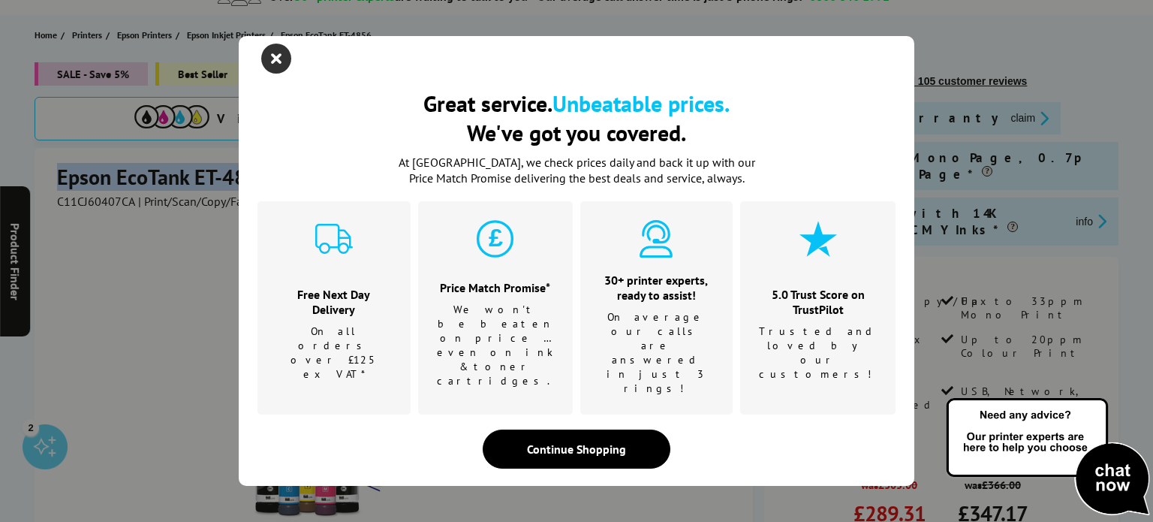
click at [276, 74] on icon "close modal" at bounding box center [276, 59] width 30 height 30
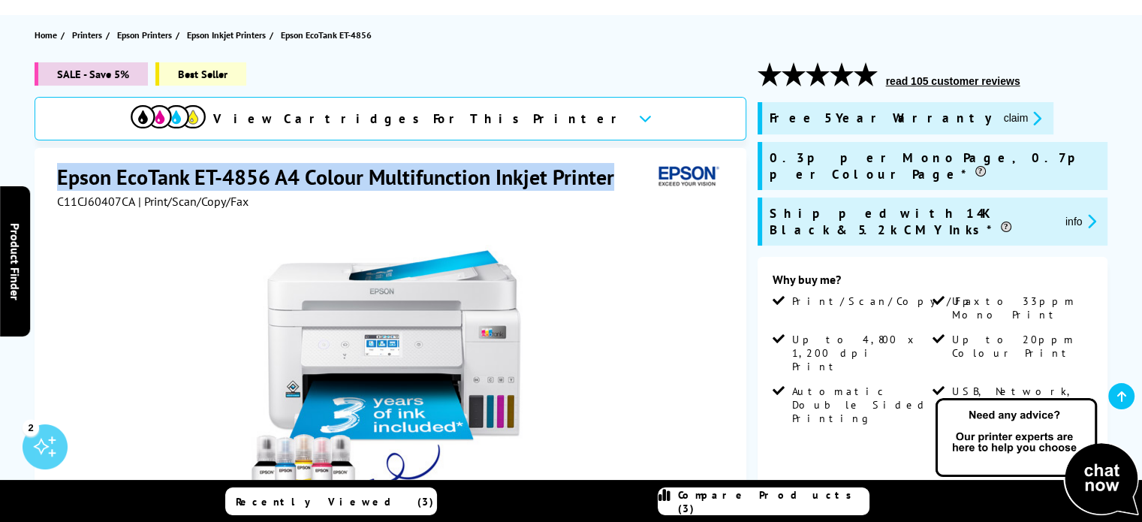
copy h1 "Epson EcoTank ET-4856 A4 Colour Multifunction Inkjet Printer"
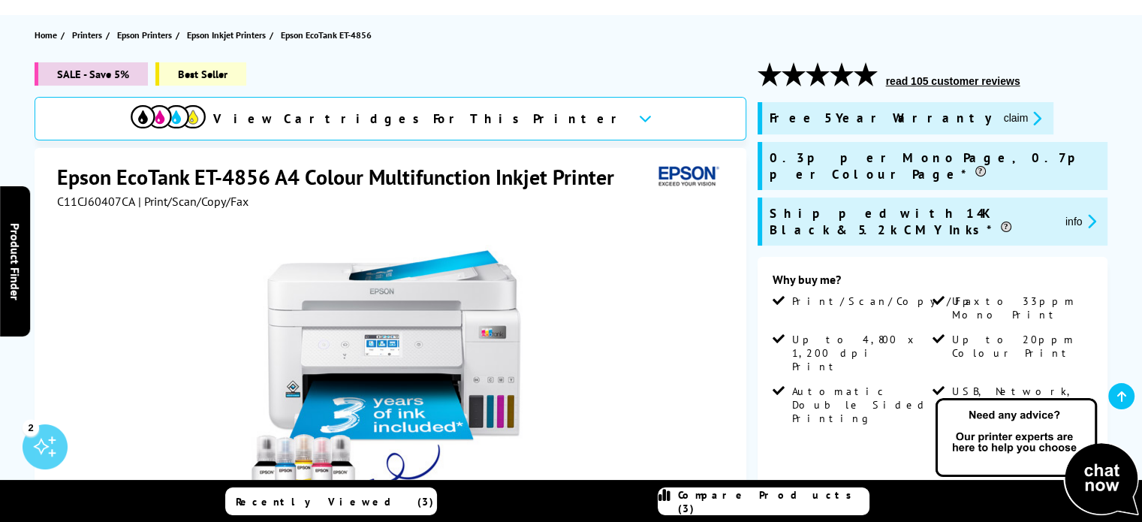
click at [1091, 146] on div "Free 5 Year Warranty claim 0.3p per Mono Page, 0.7p per Colour Page* Shipped wi…" at bounding box center [932, 179] width 351 height 155
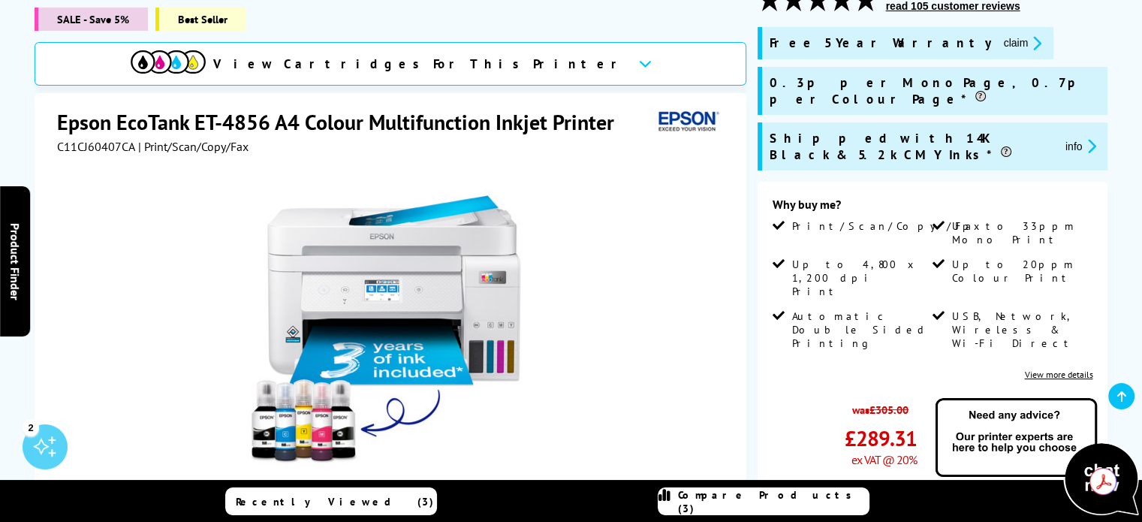
click at [1043, 437] on img at bounding box center [1037, 457] width 210 height 123
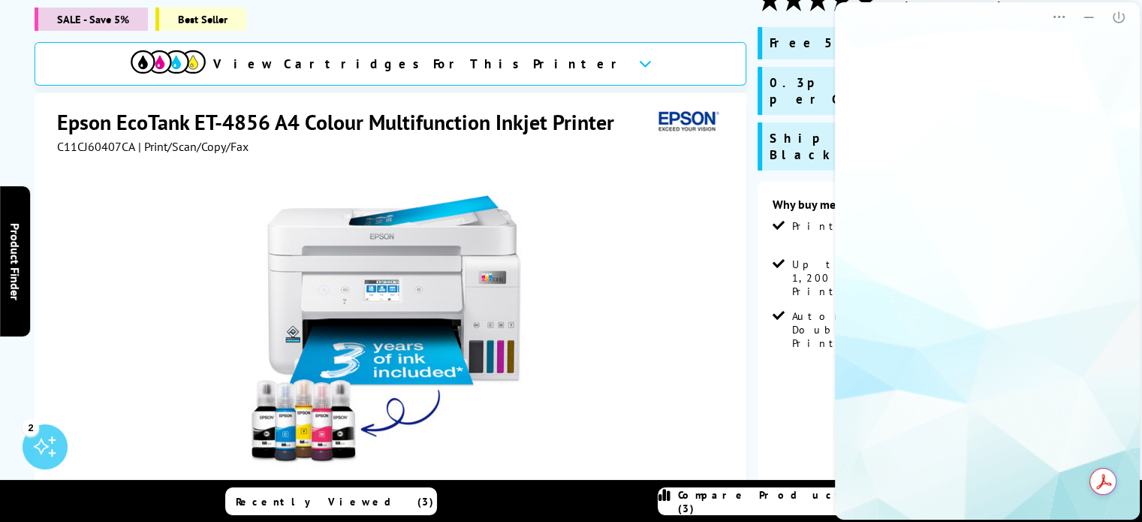
scroll to position [0, 0]
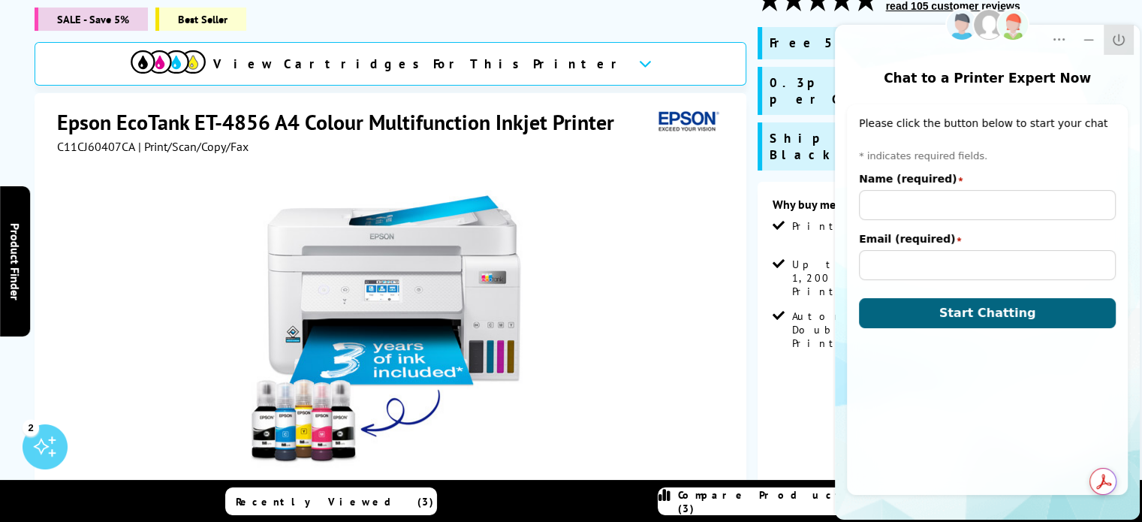
click at [1124, 38] on icon "Close" at bounding box center [1118, 39] width 15 height 15
